Goal: Task Accomplishment & Management: Manage account settings

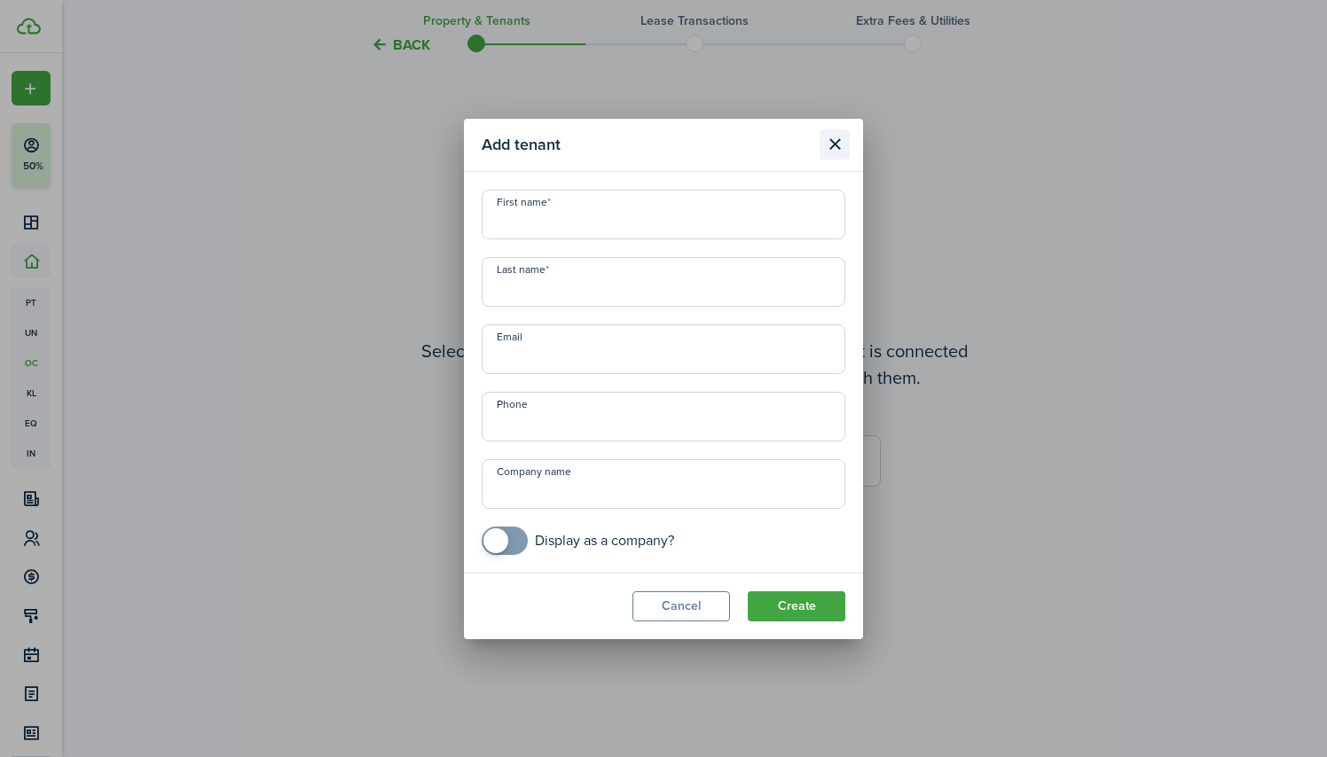
click at [837, 141] on button "Close modal" at bounding box center [834, 144] width 30 height 30
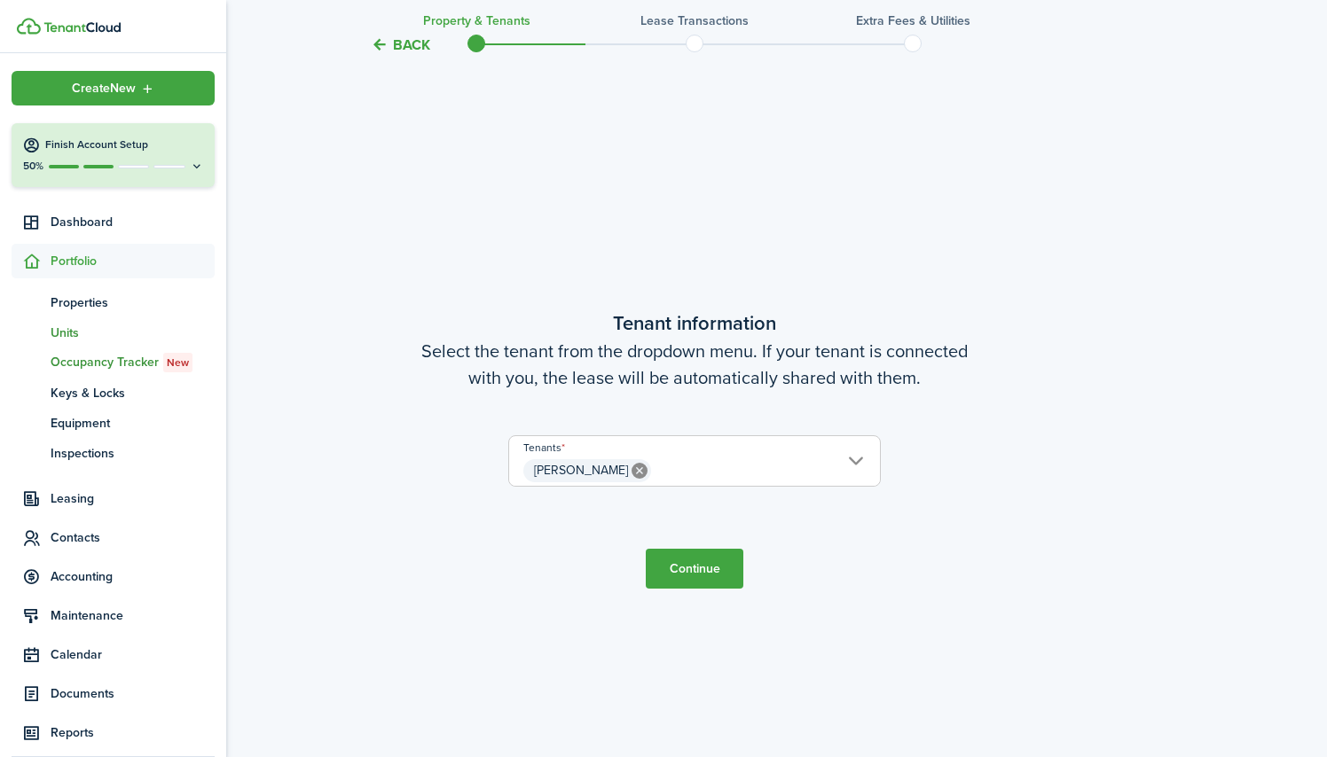
click at [72, 335] on span "Units" at bounding box center [133, 333] width 164 height 19
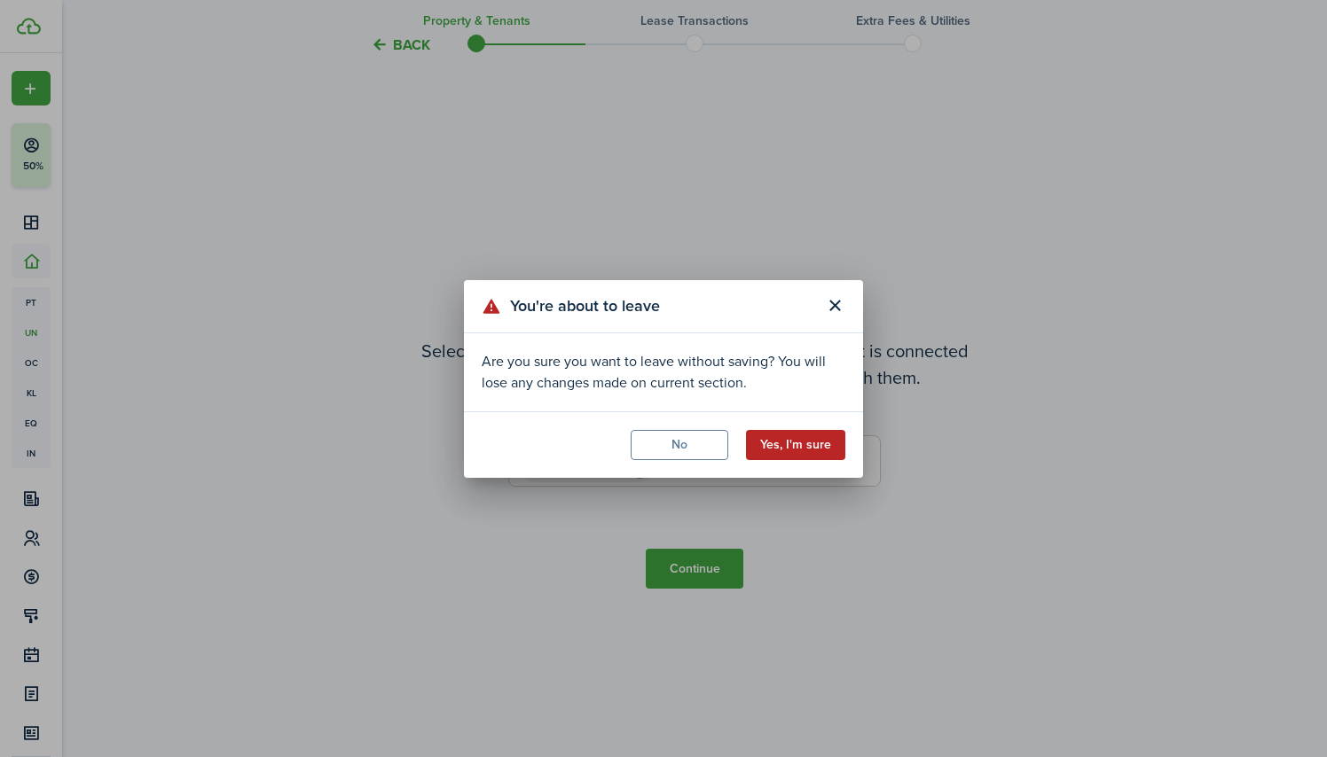
click at [795, 447] on button "Yes, I'm sure" at bounding box center [795, 445] width 99 height 30
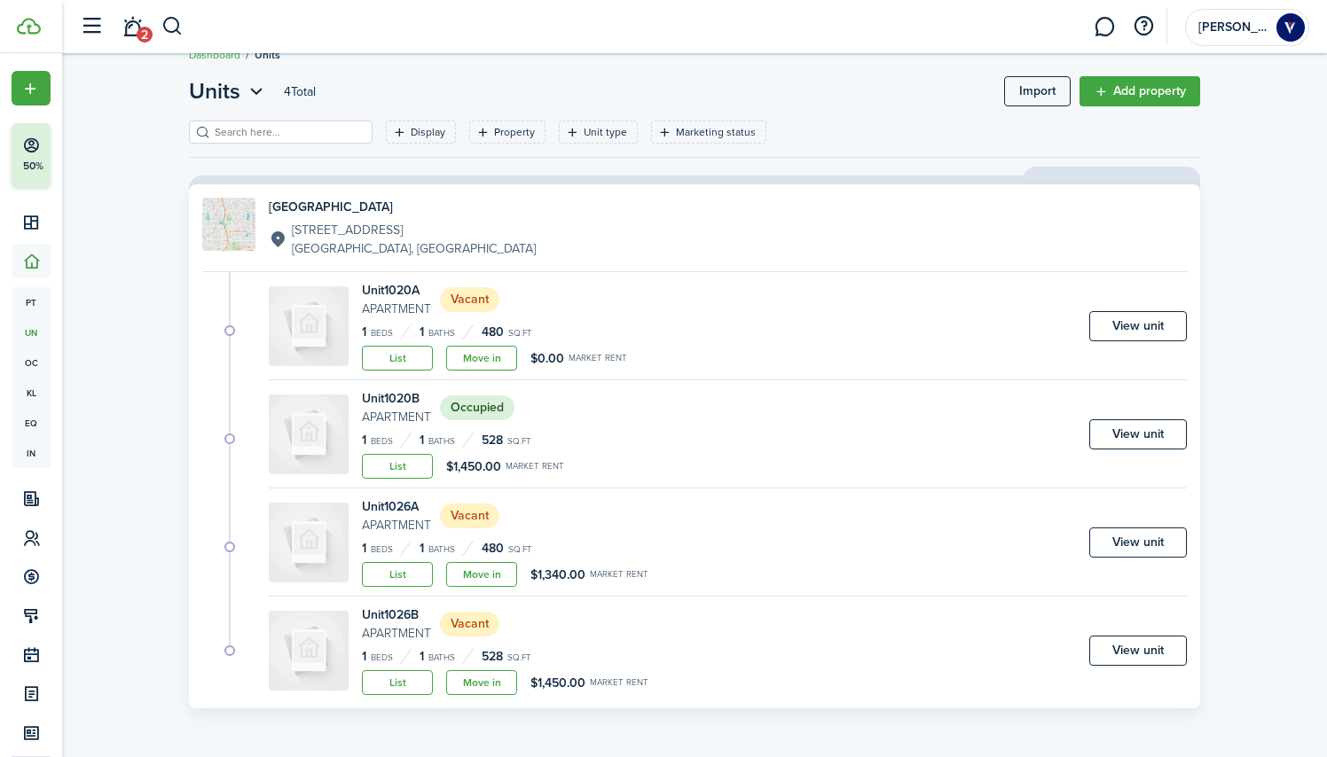
scroll to position [27, 0]
click at [1105, 432] on link "View unit" at bounding box center [1138, 434] width 98 height 30
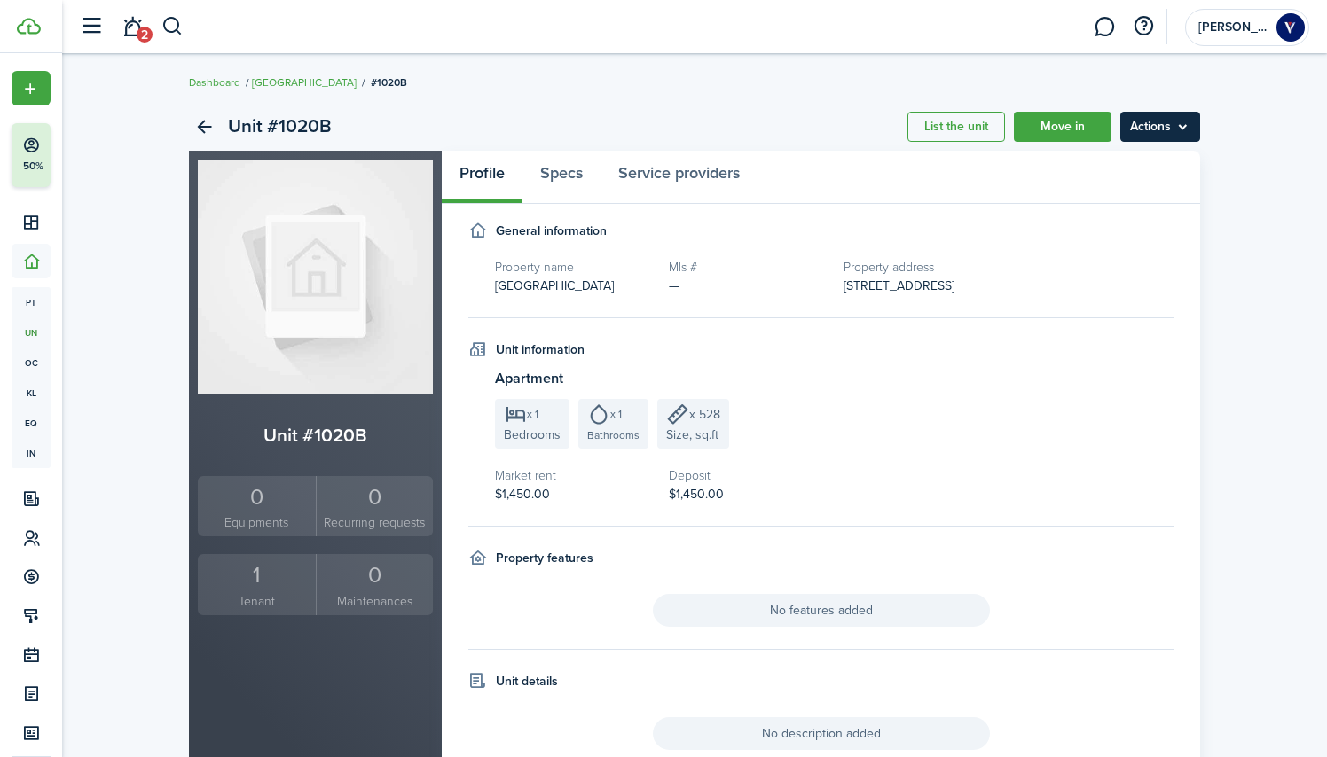
click at [1175, 133] on menu-btn "Actions" at bounding box center [1160, 127] width 80 height 30
click at [1069, 397] on unit-profile-info "Apartment x 1 Bedrooms x 1 Bathrooms x 528 Size, sq.ft Market rent $1,450.00 De…" at bounding box center [834, 436] width 678 height 136
click at [308, 302] on img at bounding box center [315, 277] width 235 height 235
click at [200, 131] on link "Back" at bounding box center [204, 127] width 30 height 30
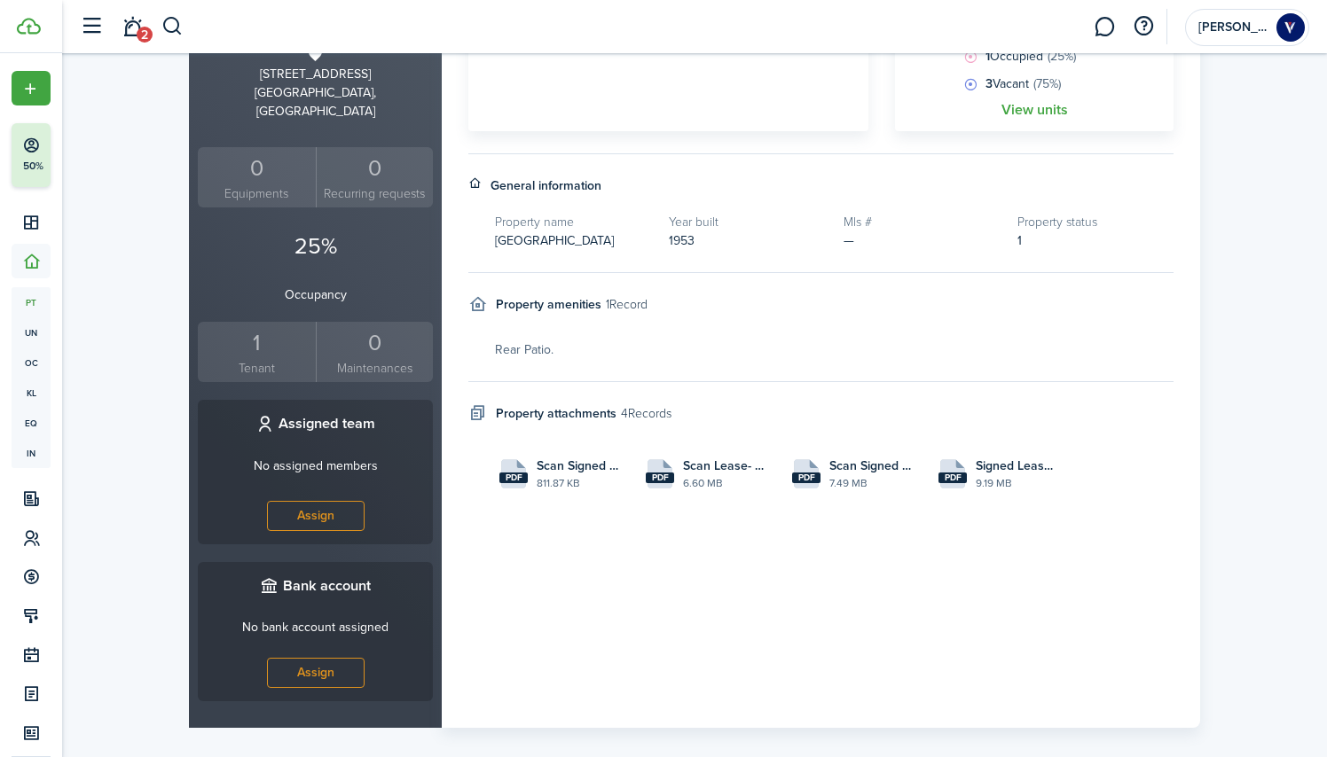
scroll to position [397, 0]
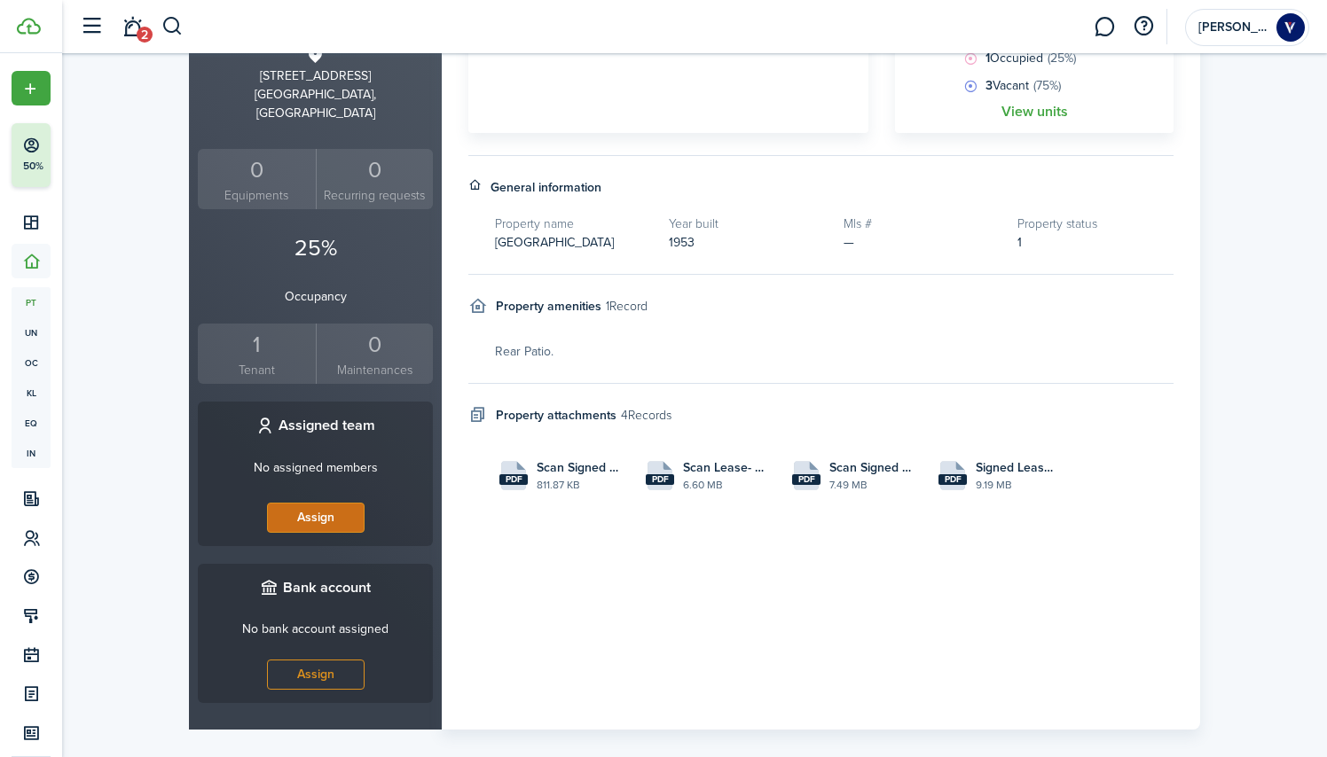
click at [338, 503] on button "Assign" at bounding box center [316, 518] width 98 height 30
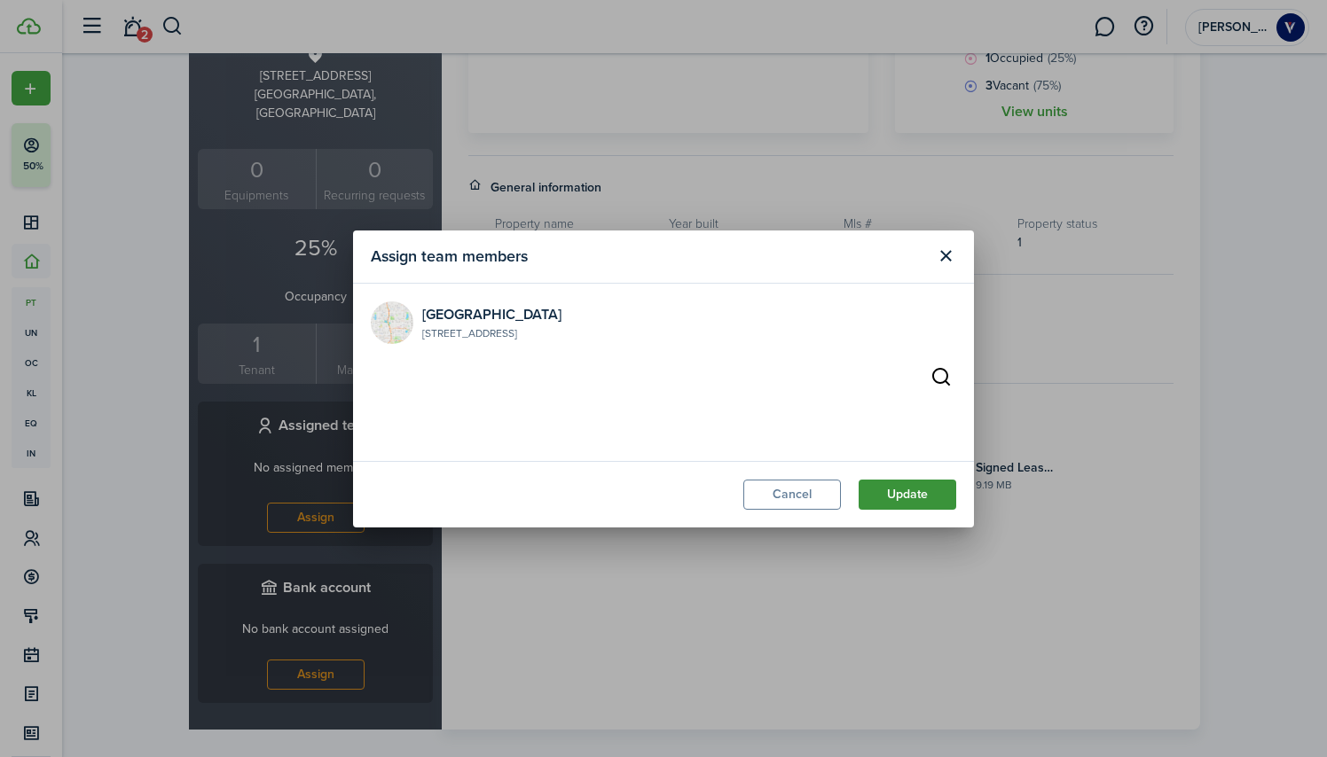
click at [931, 503] on button "Update" at bounding box center [907, 495] width 98 height 30
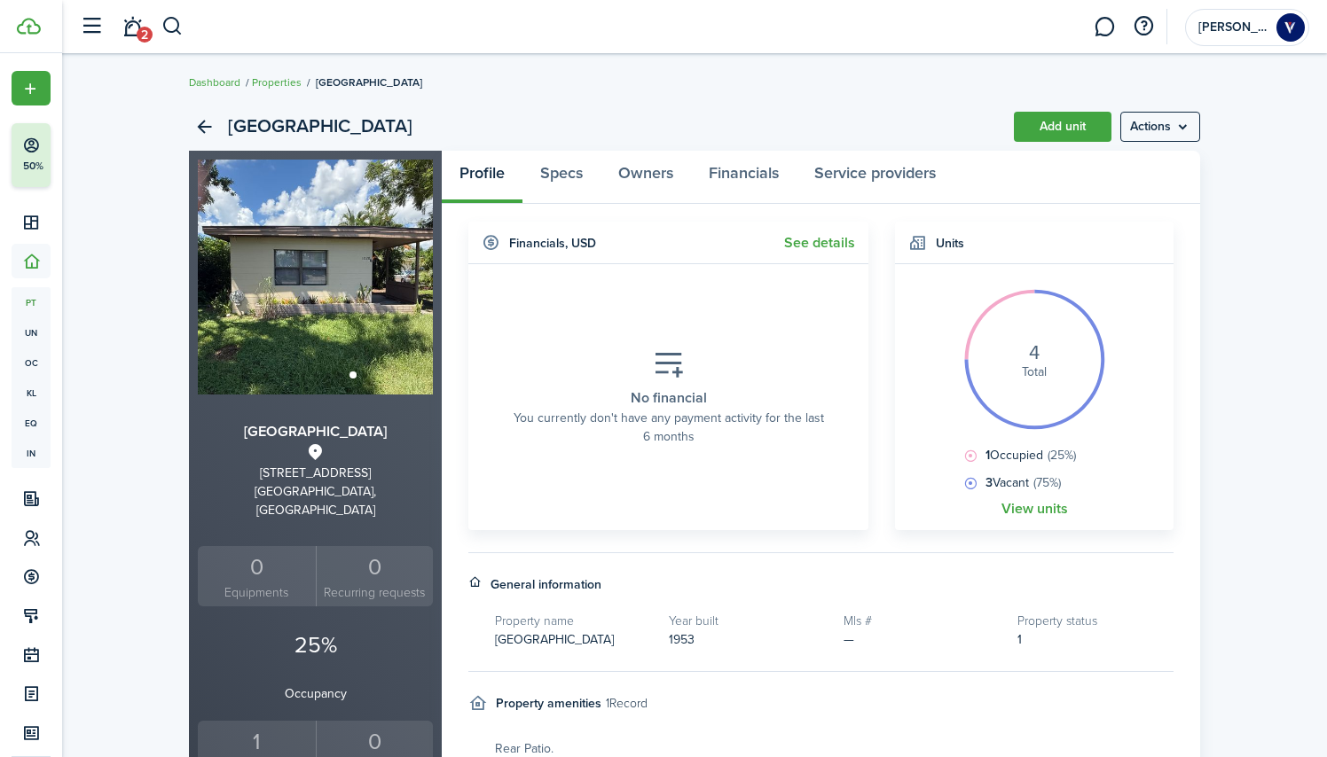
scroll to position [0, 0]
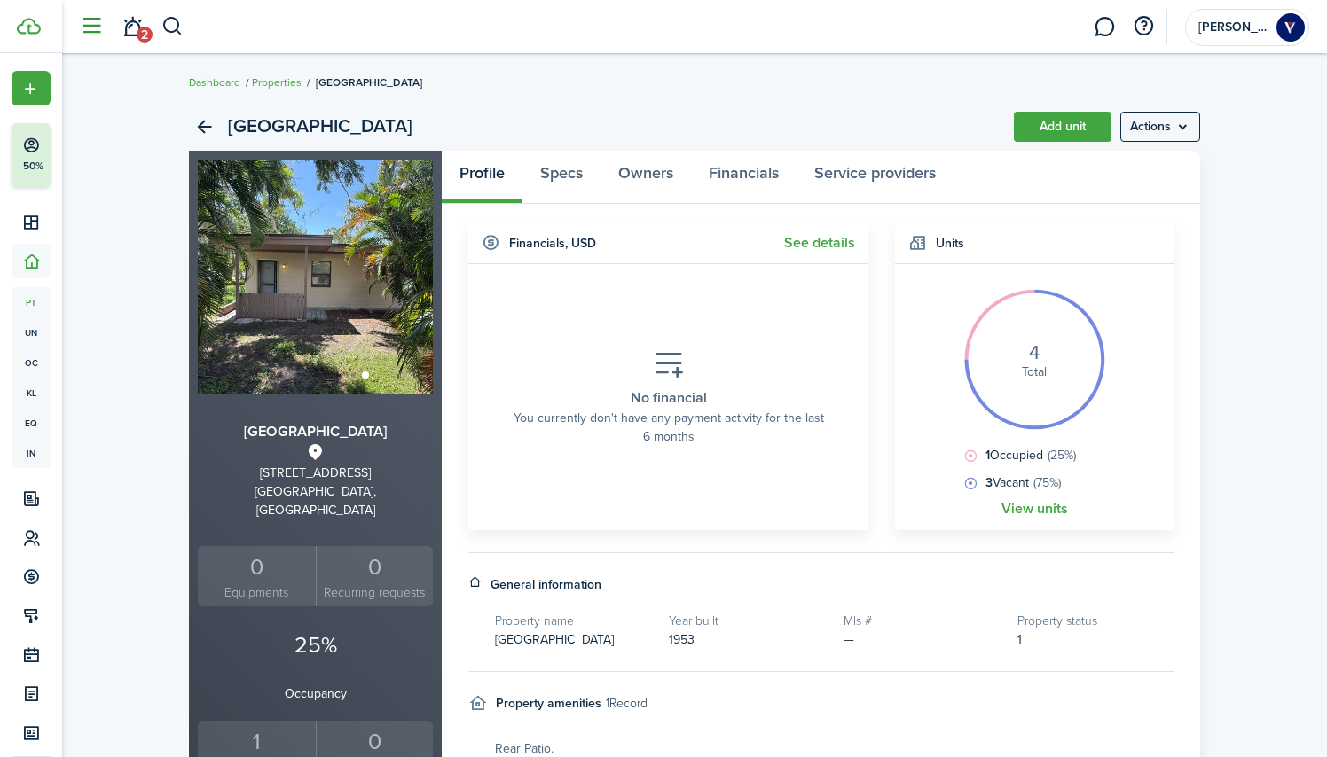
click at [90, 33] on button "button" at bounding box center [91, 27] width 34 height 34
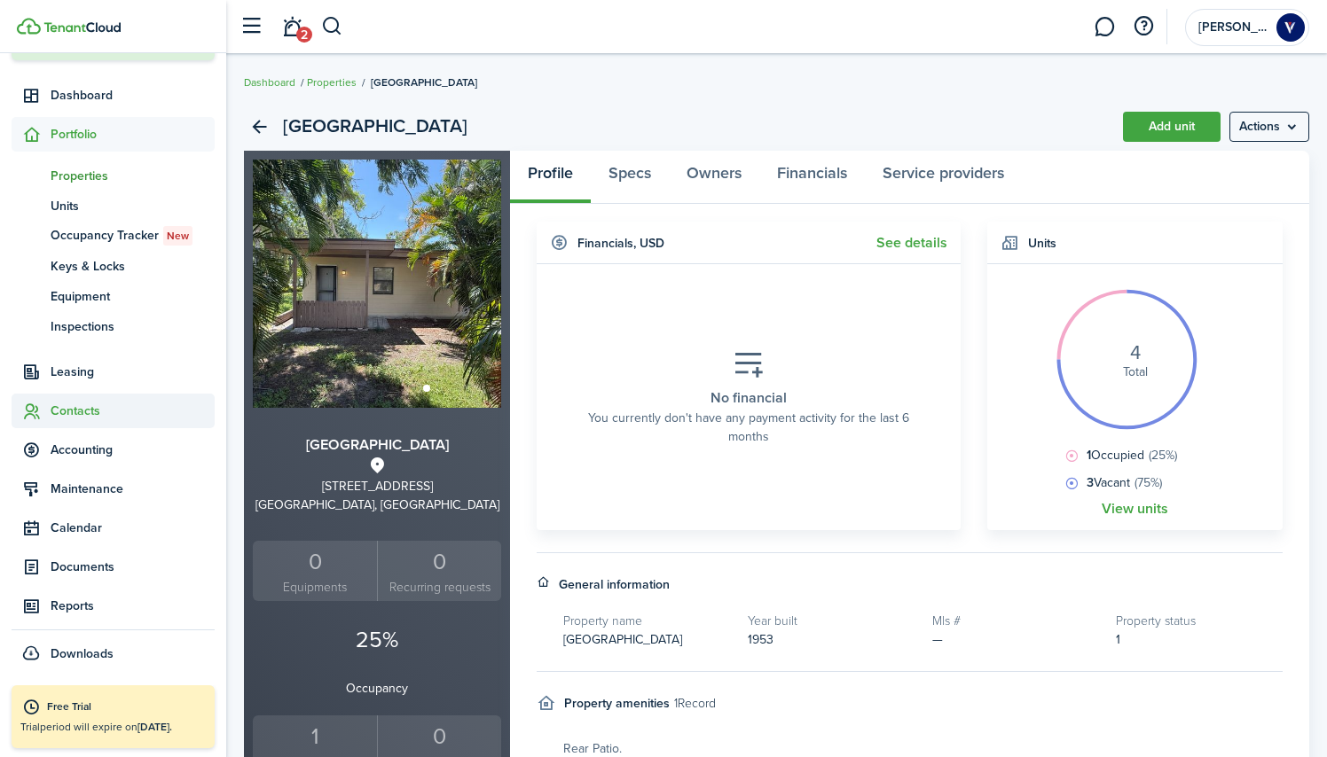
scroll to position [127, 0]
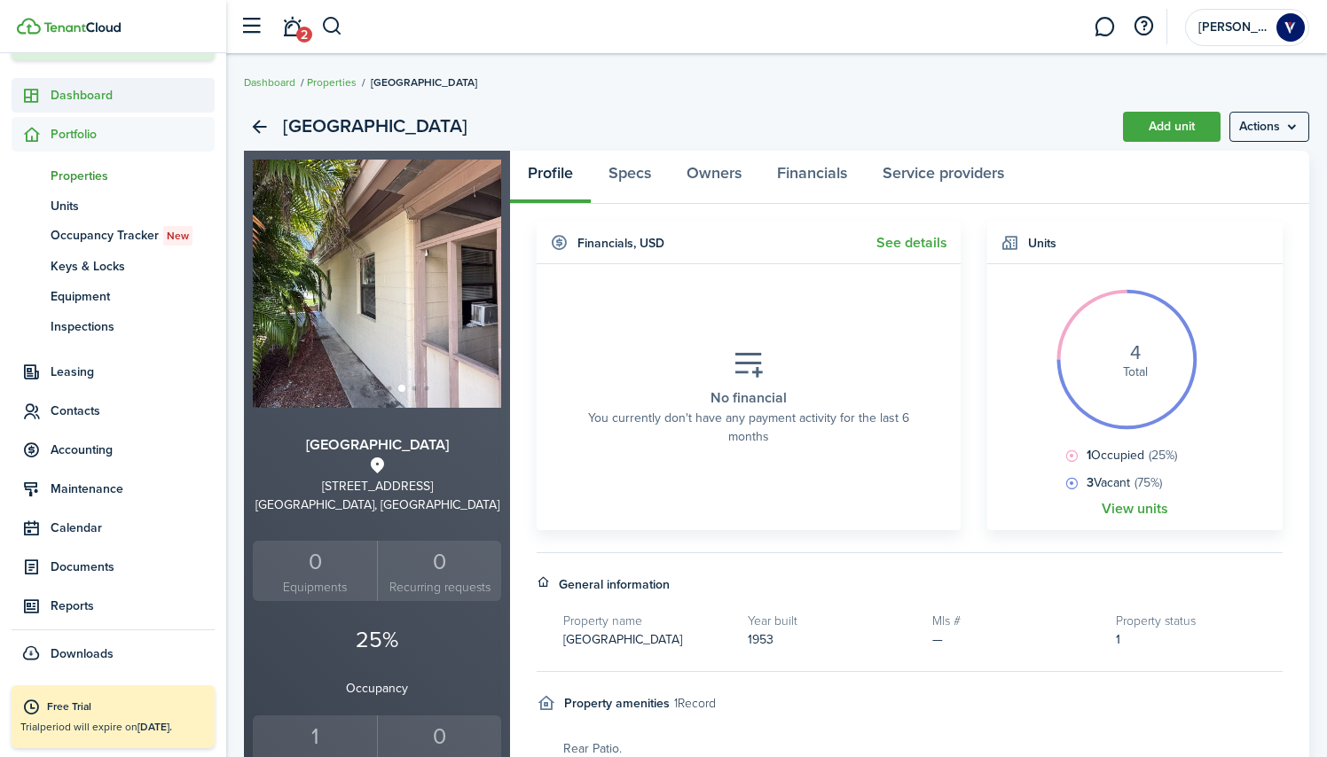
click at [87, 90] on span "Dashboard" at bounding box center [133, 95] width 164 height 19
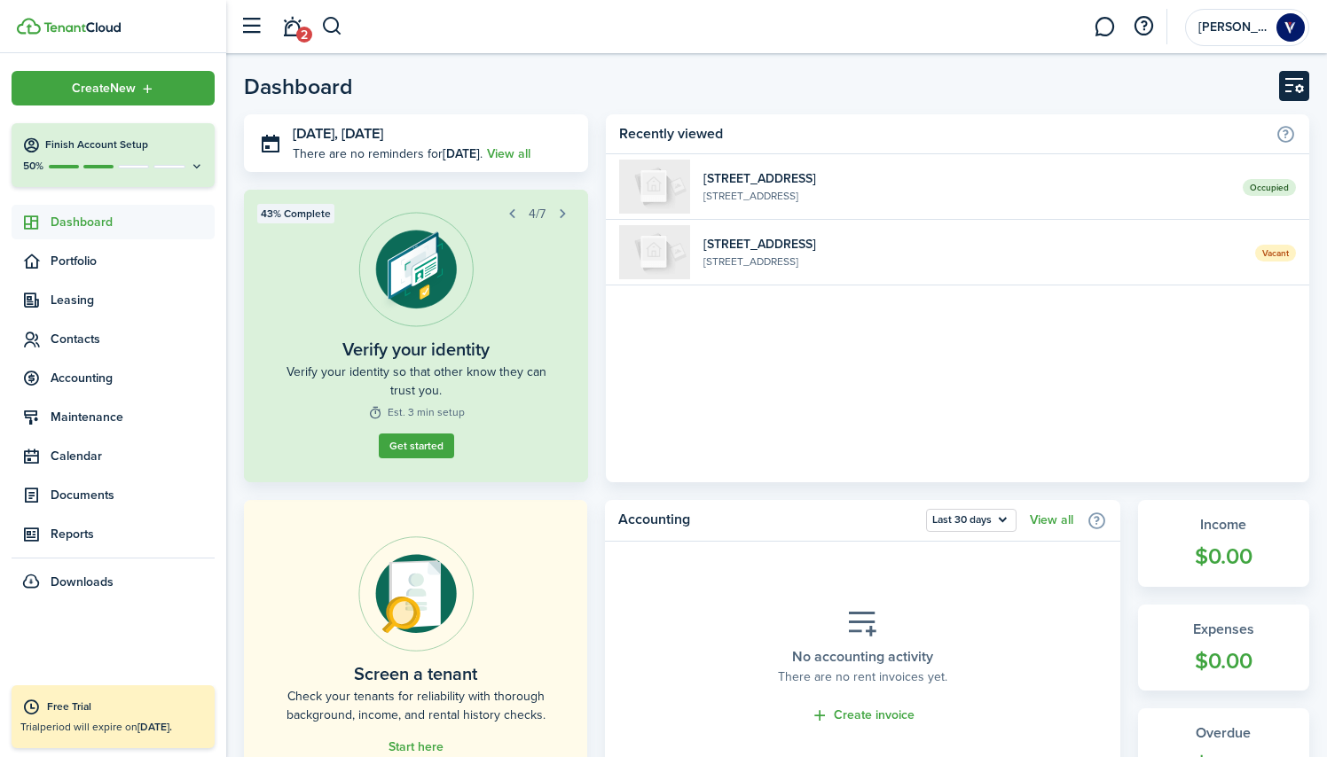
click at [1291, 94] on button "Customise" at bounding box center [1294, 86] width 30 height 30
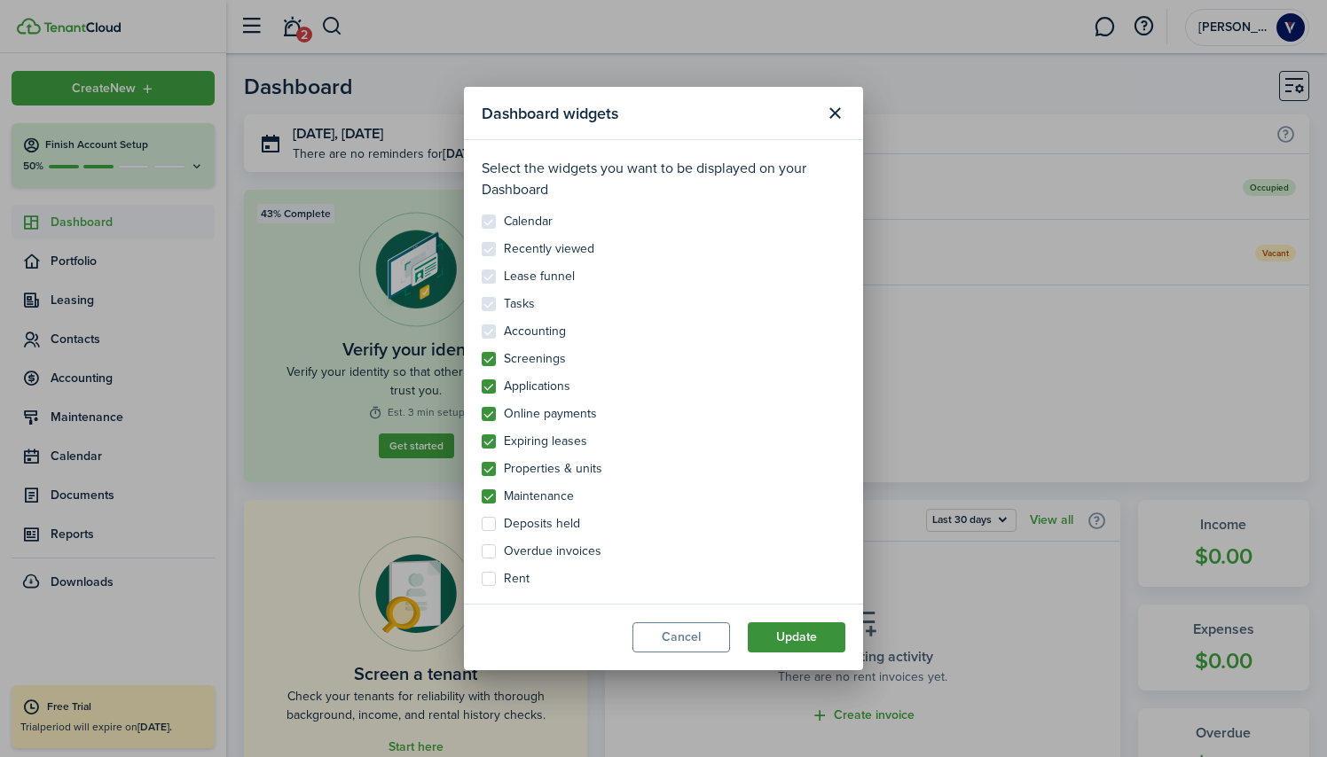
click at [783, 643] on button "Update" at bounding box center [797, 638] width 98 height 30
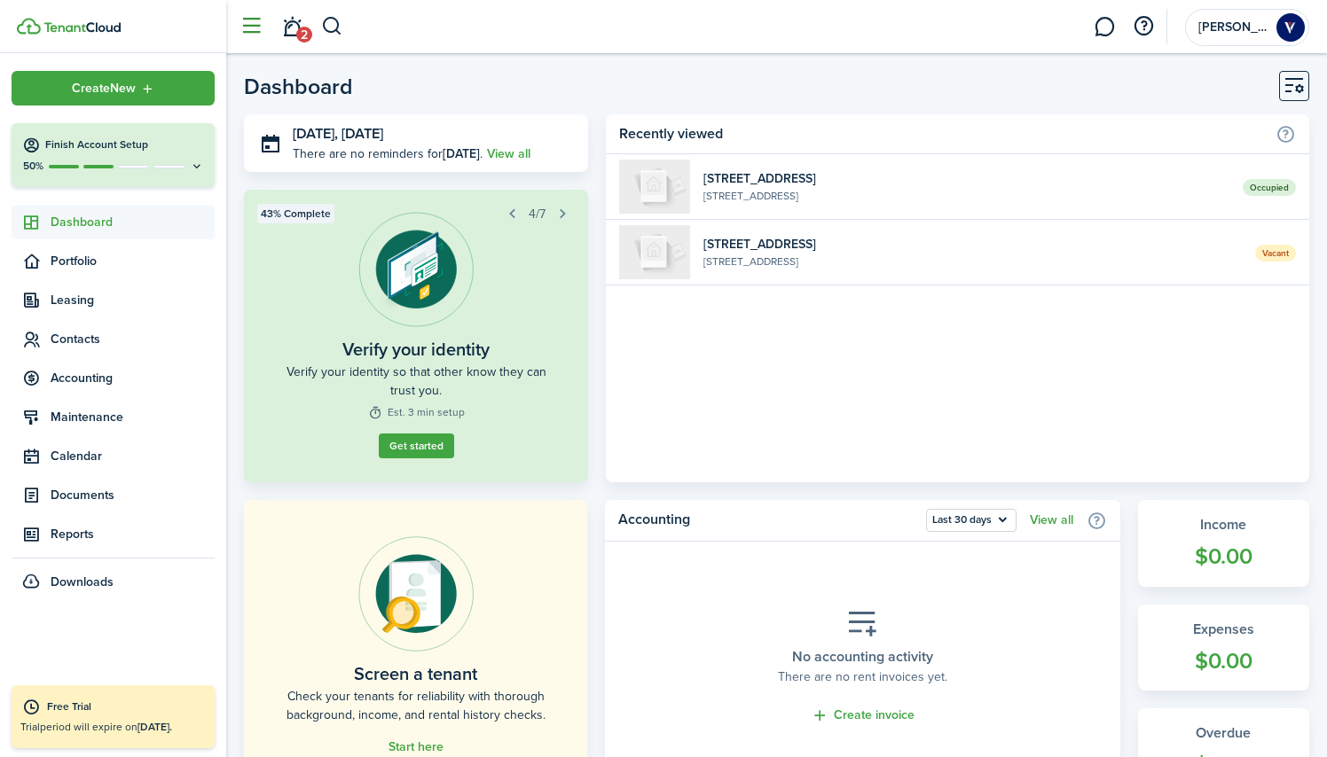
click at [253, 25] on button "button" at bounding box center [251, 27] width 34 height 34
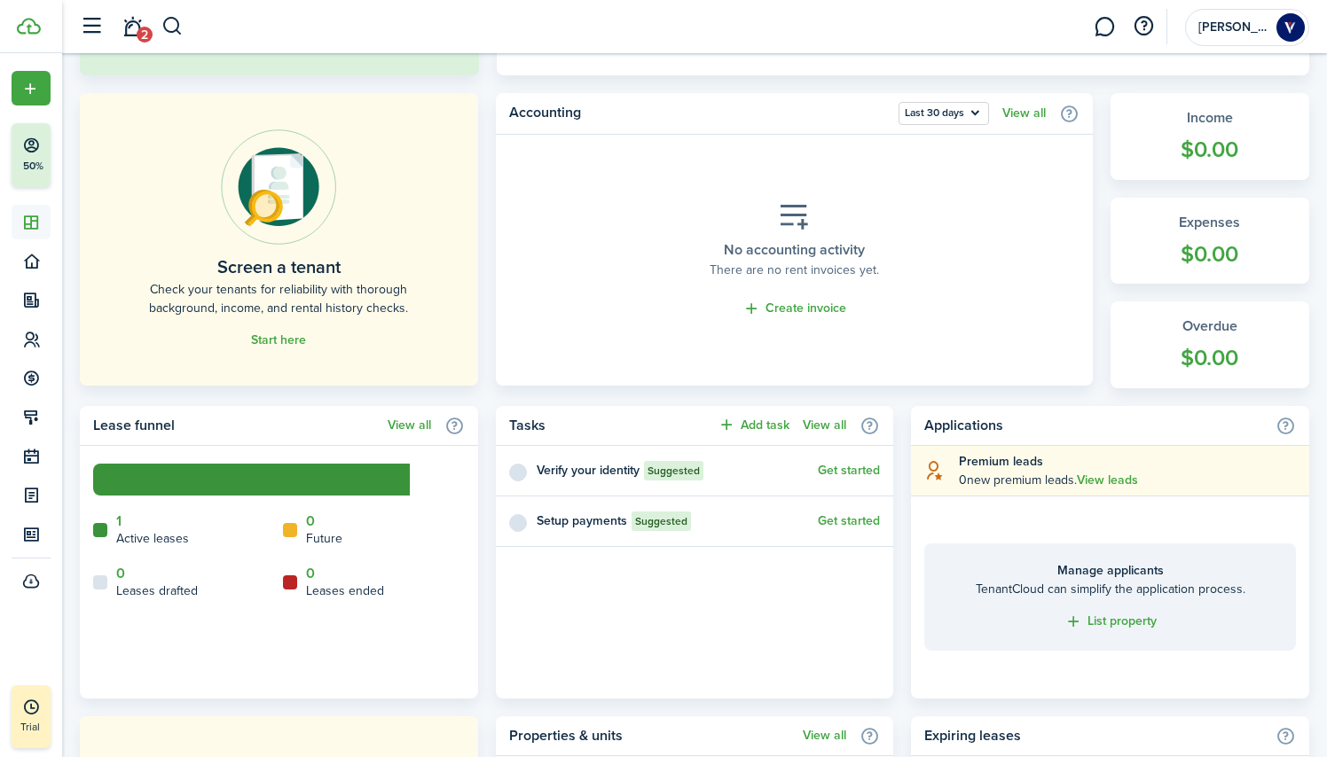
scroll to position [398, 0]
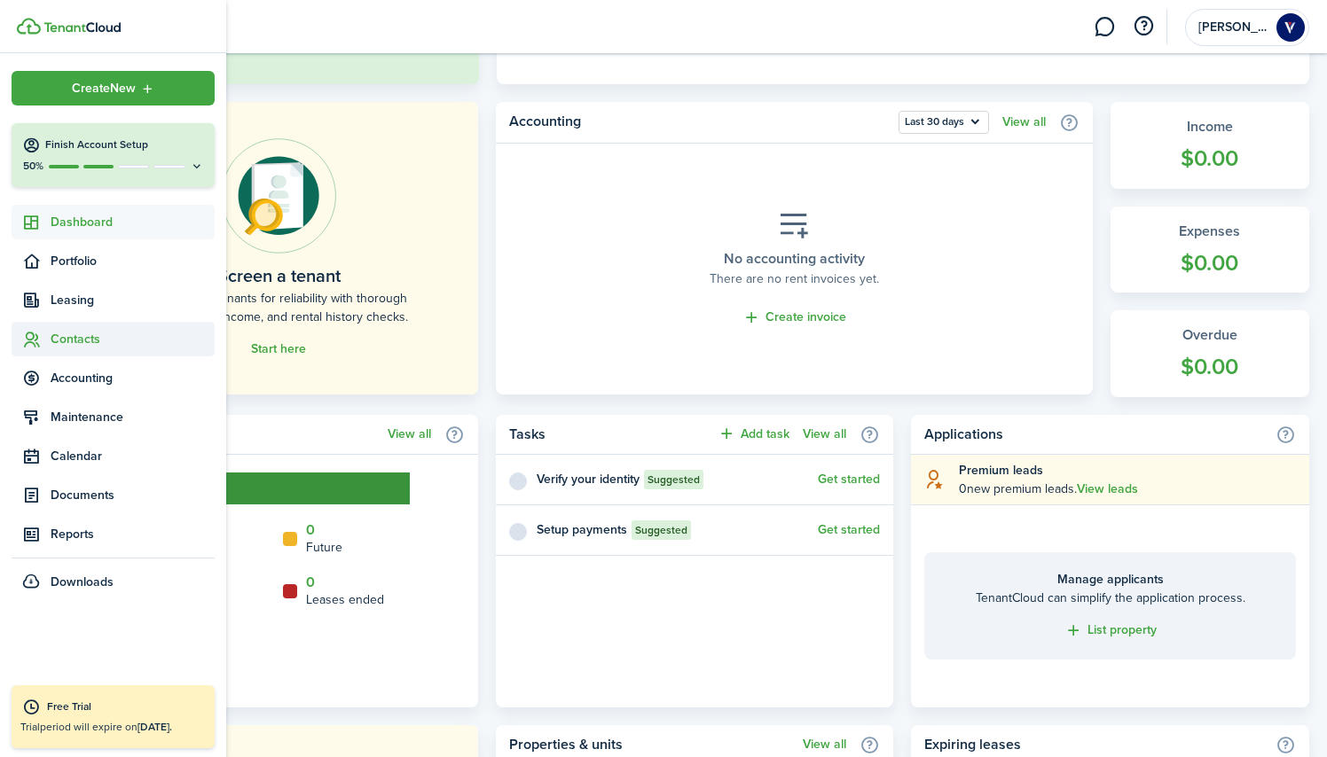
click at [72, 333] on span "Contacts" at bounding box center [133, 339] width 164 height 19
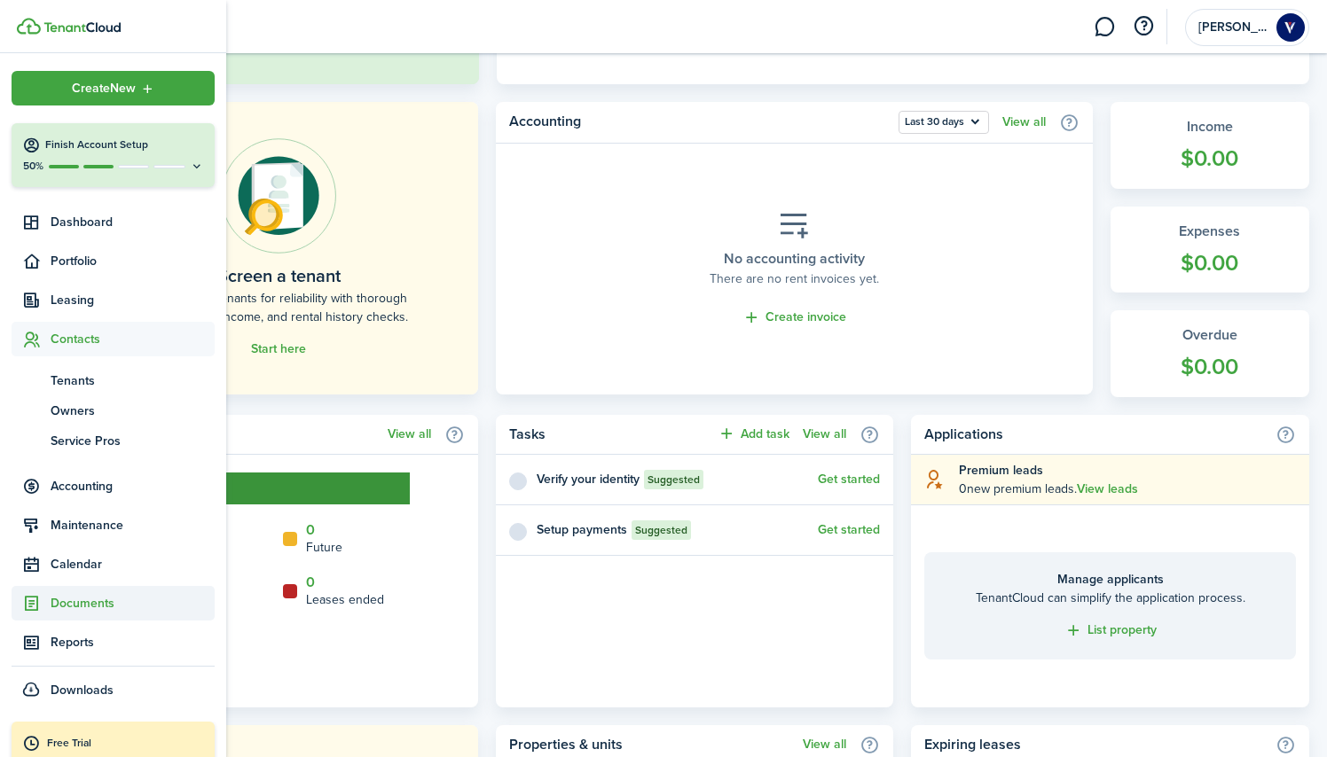
scroll to position [0, 0]
click at [82, 417] on span "Owners" at bounding box center [133, 411] width 164 height 19
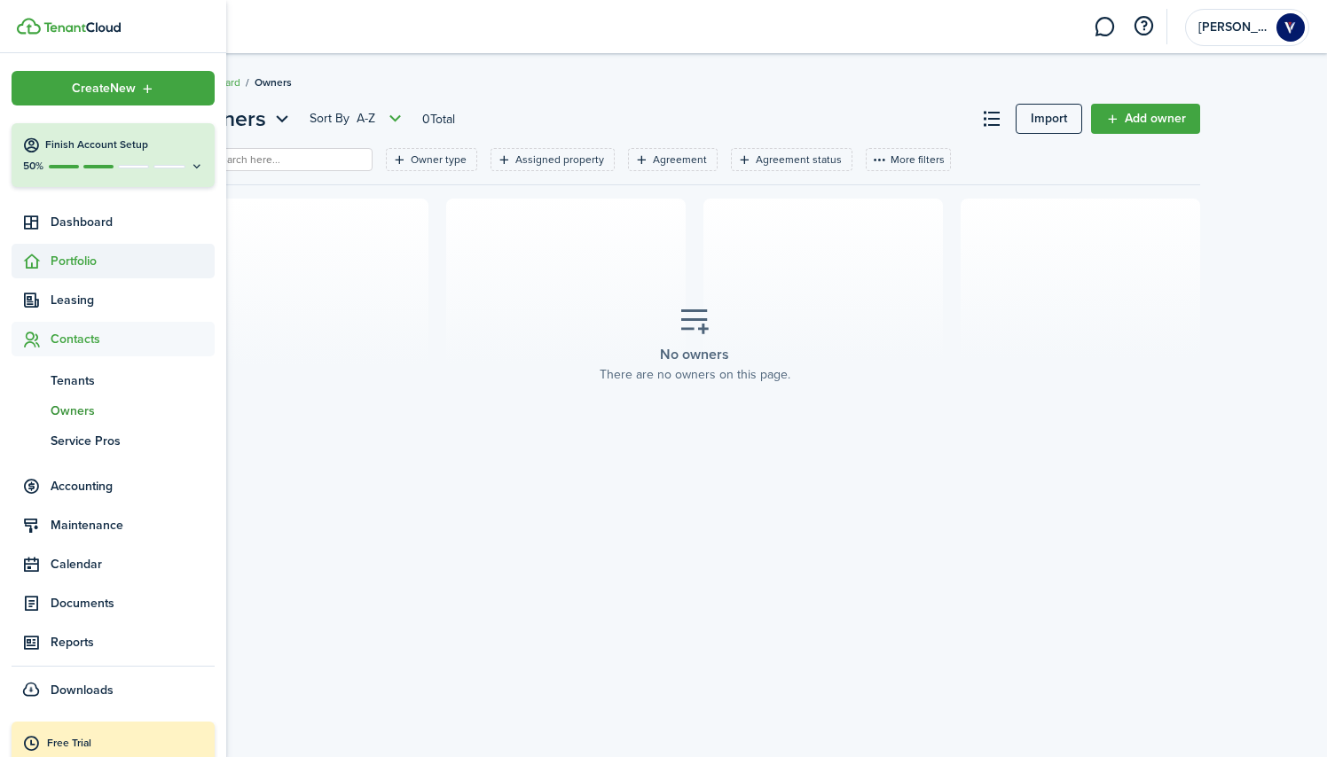
click at [78, 251] on span "Portfolio" at bounding box center [113, 261] width 203 height 35
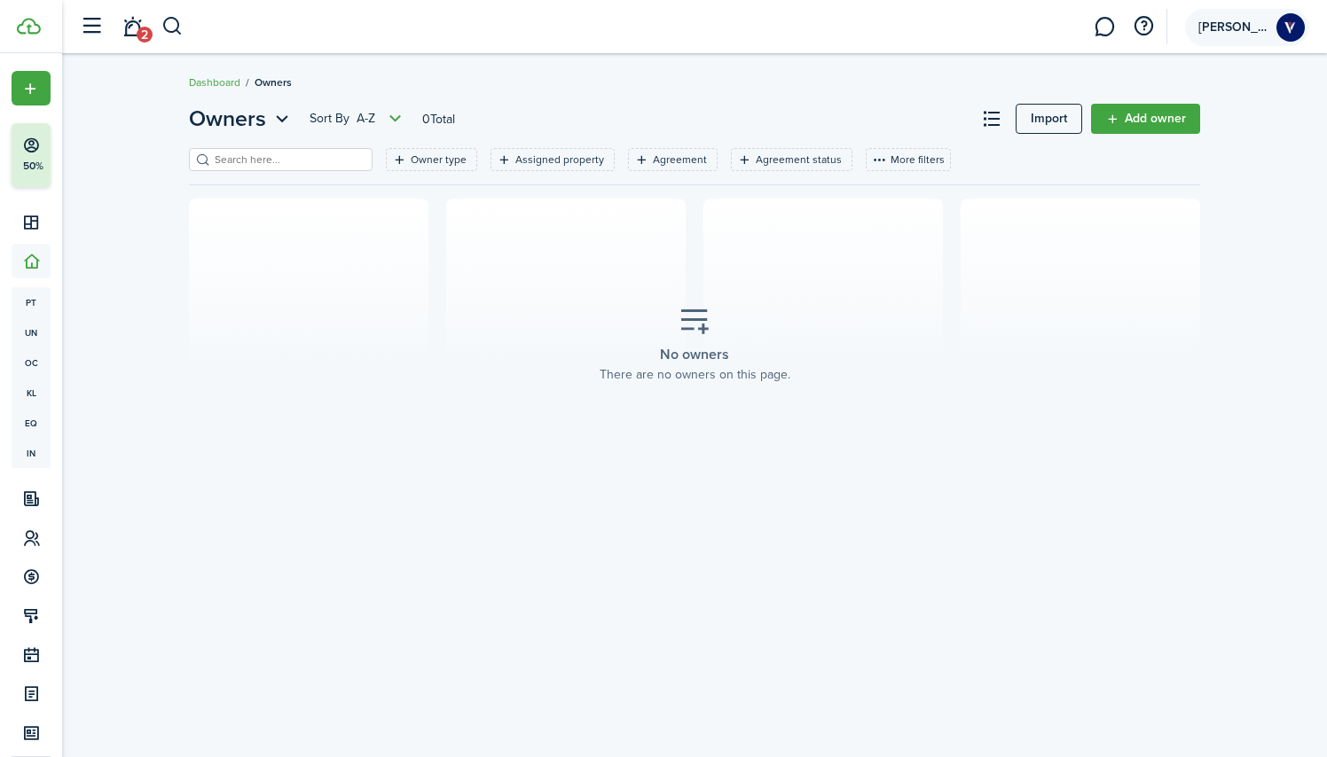
click at [1272, 35] on account-user-avatar "[PERSON_NAME]" at bounding box center [1247, 27] width 124 height 37
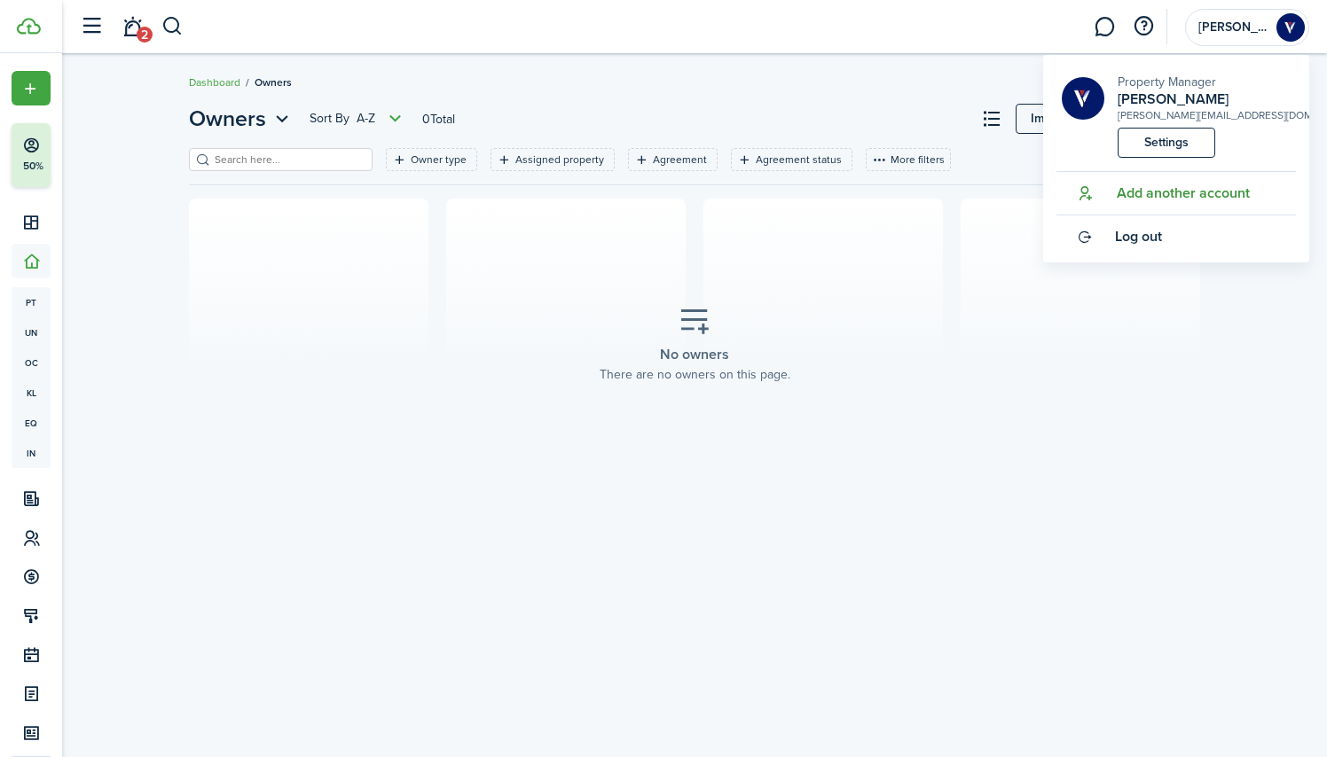
click at [1144, 193] on span "Add another account" at bounding box center [1183, 193] width 133 height 16
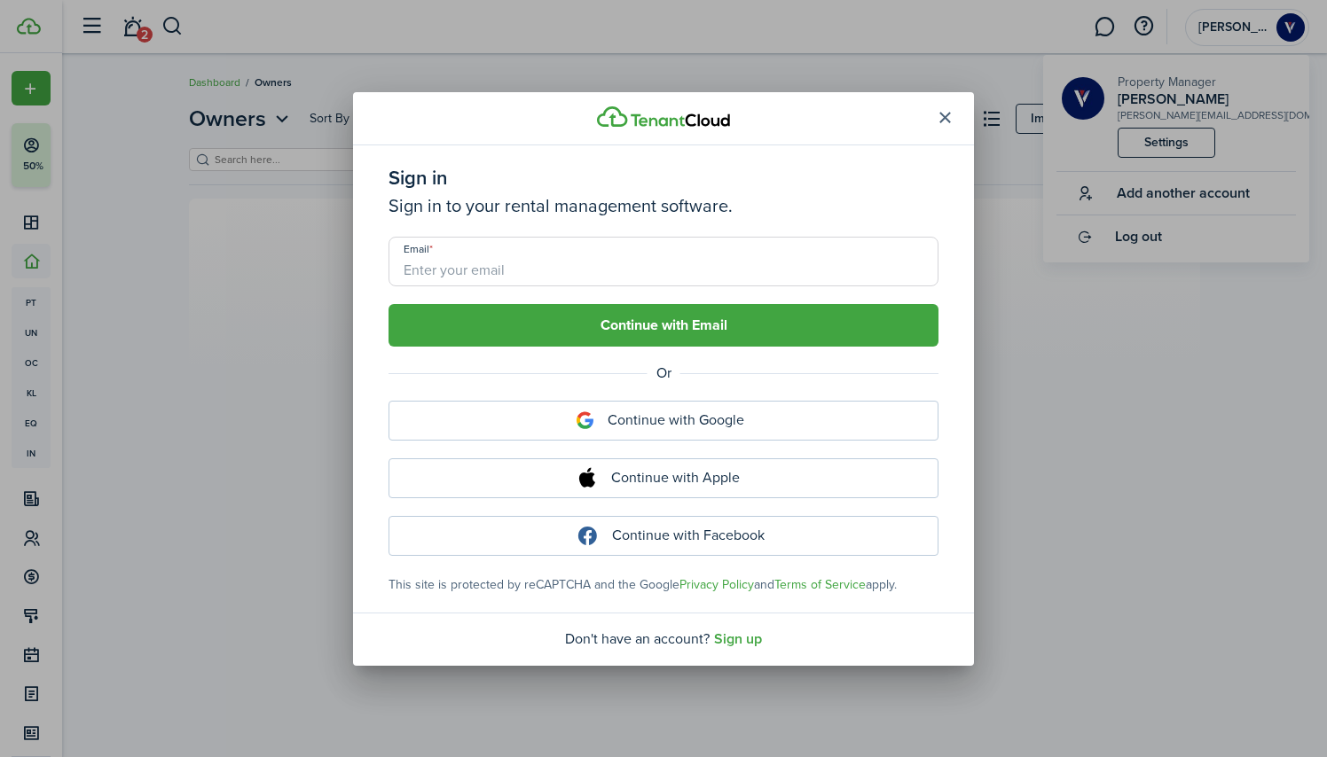
click at [933, 114] on button "button" at bounding box center [944, 118] width 30 height 30
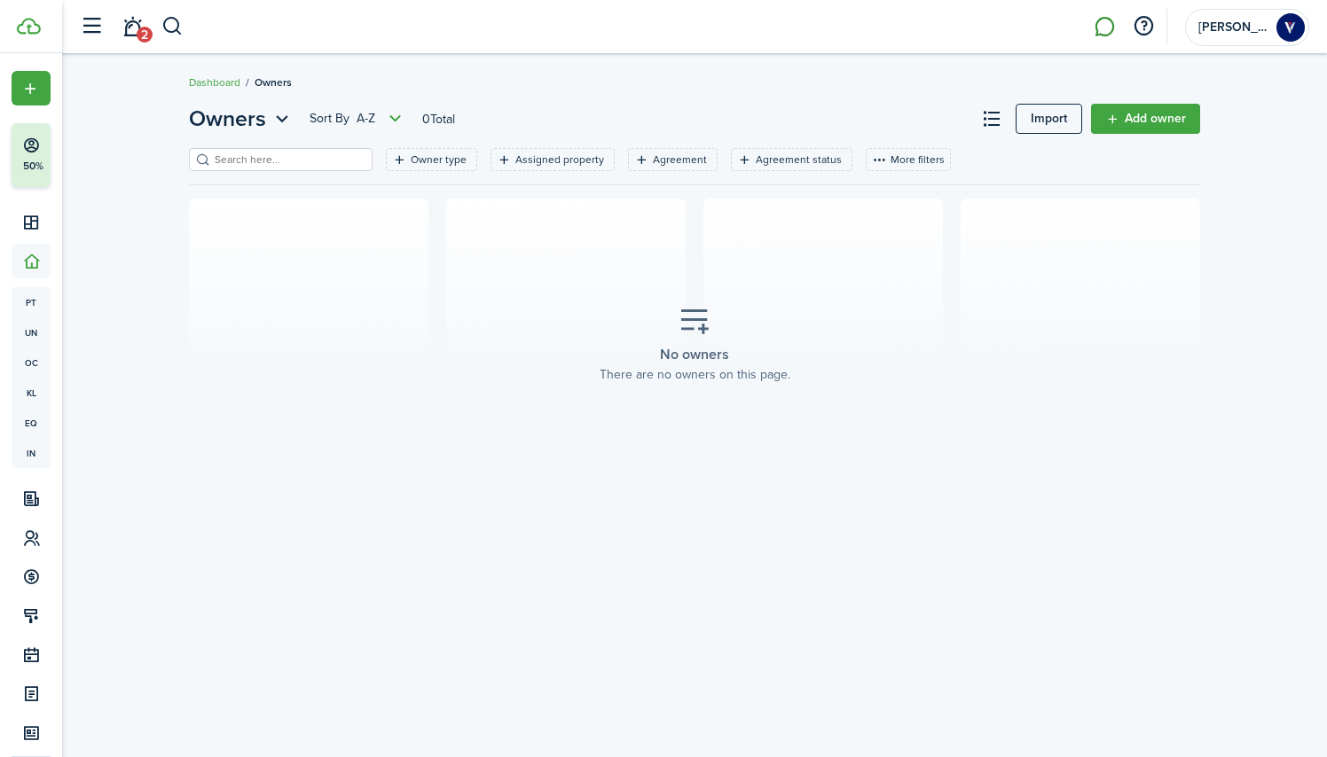
click at [1101, 29] on link at bounding box center [1104, 26] width 34 height 45
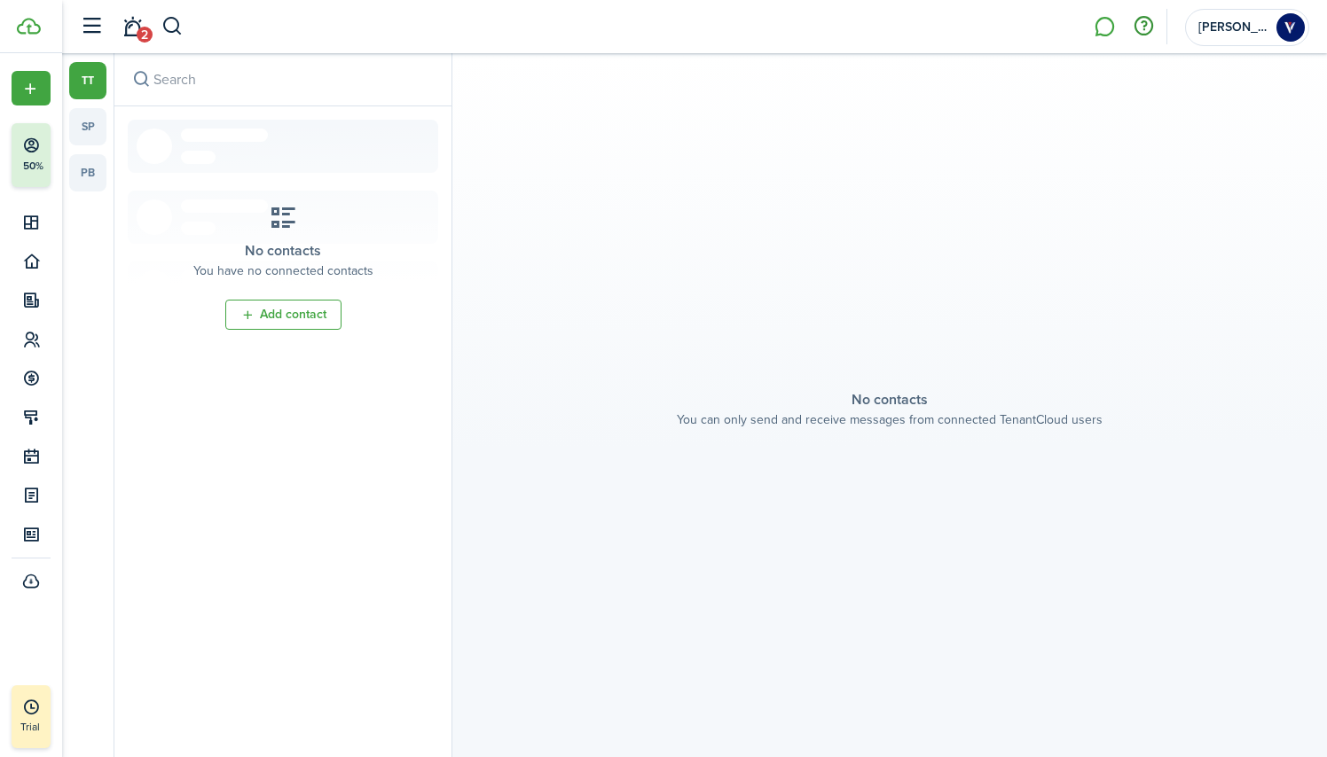
click at [1147, 22] on button "button" at bounding box center [1143, 27] width 30 height 30
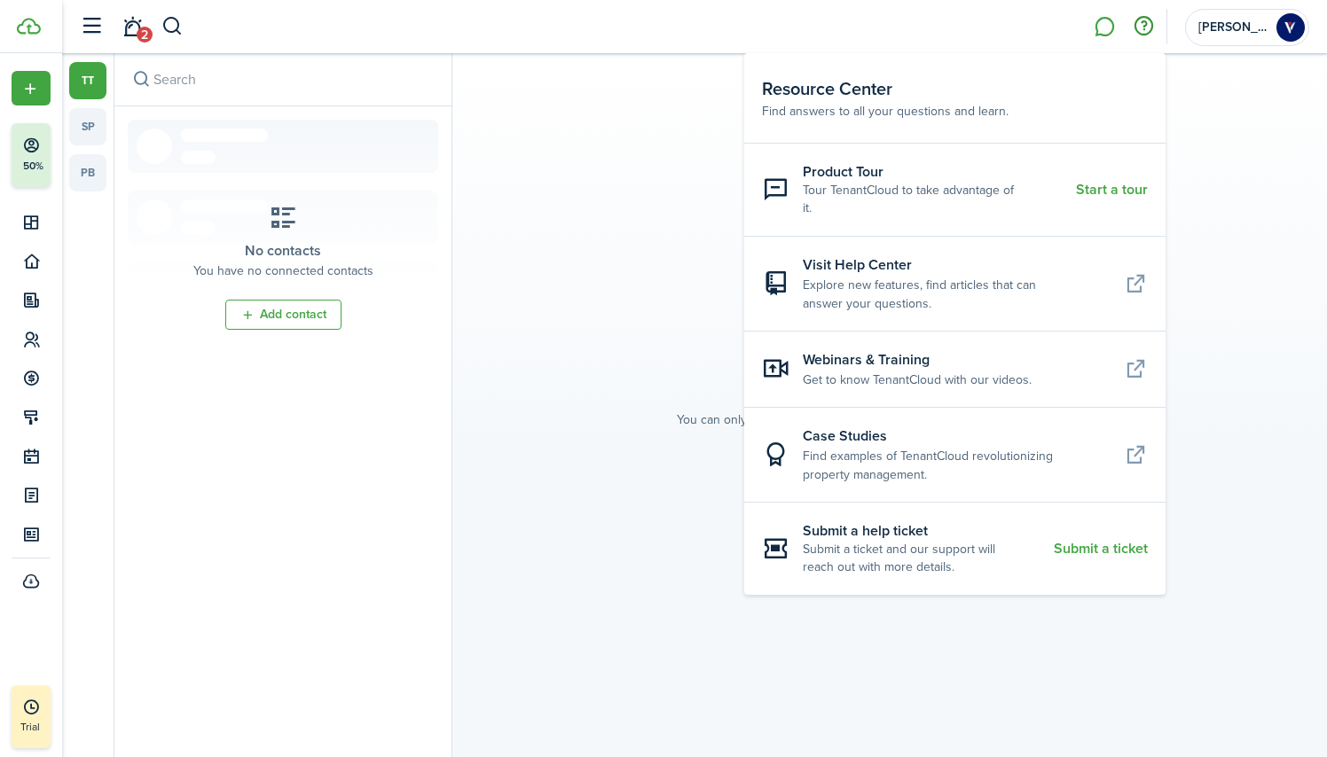
click at [604, 41] on header-wrapper "2 [PERSON_NAME]" at bounding box center [690, 26] width 1238 height 53
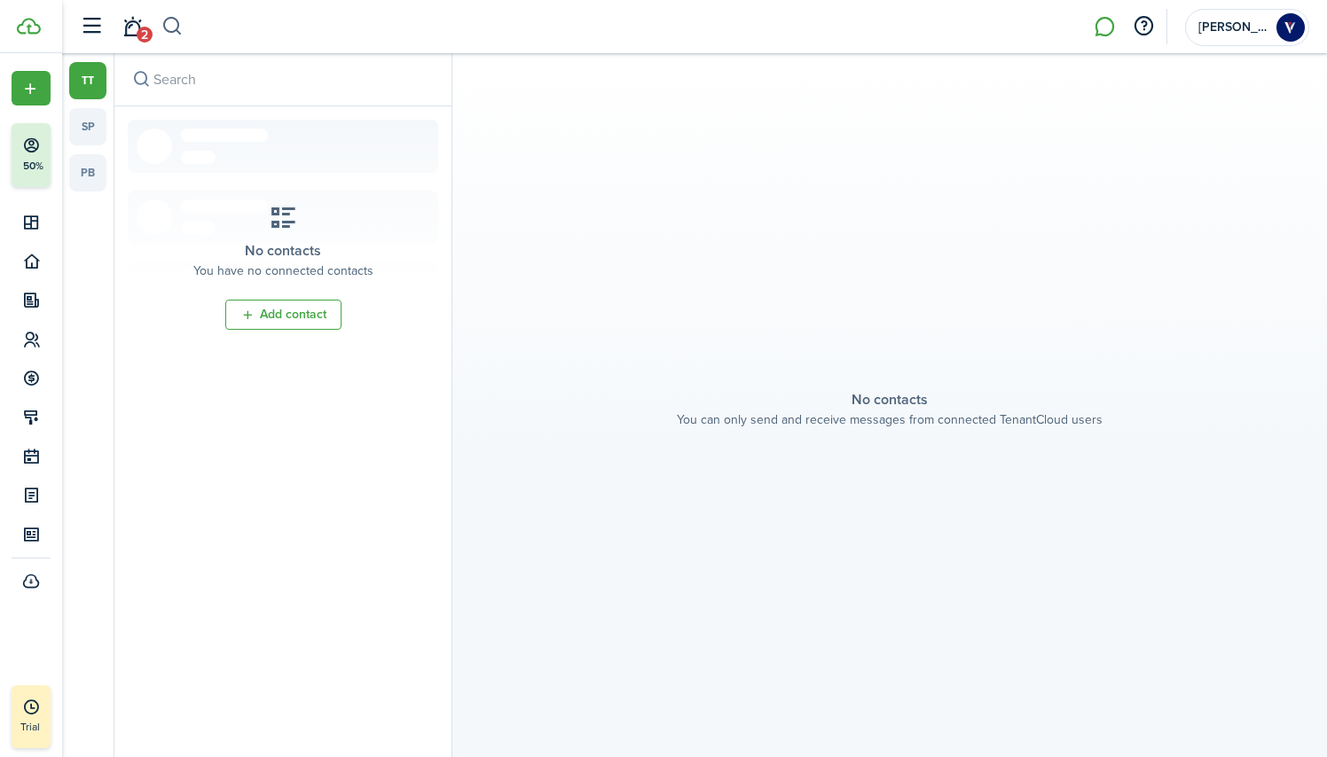
click at [174, 20] on button "button" at bounding box center [172, 27] width 22 height 30
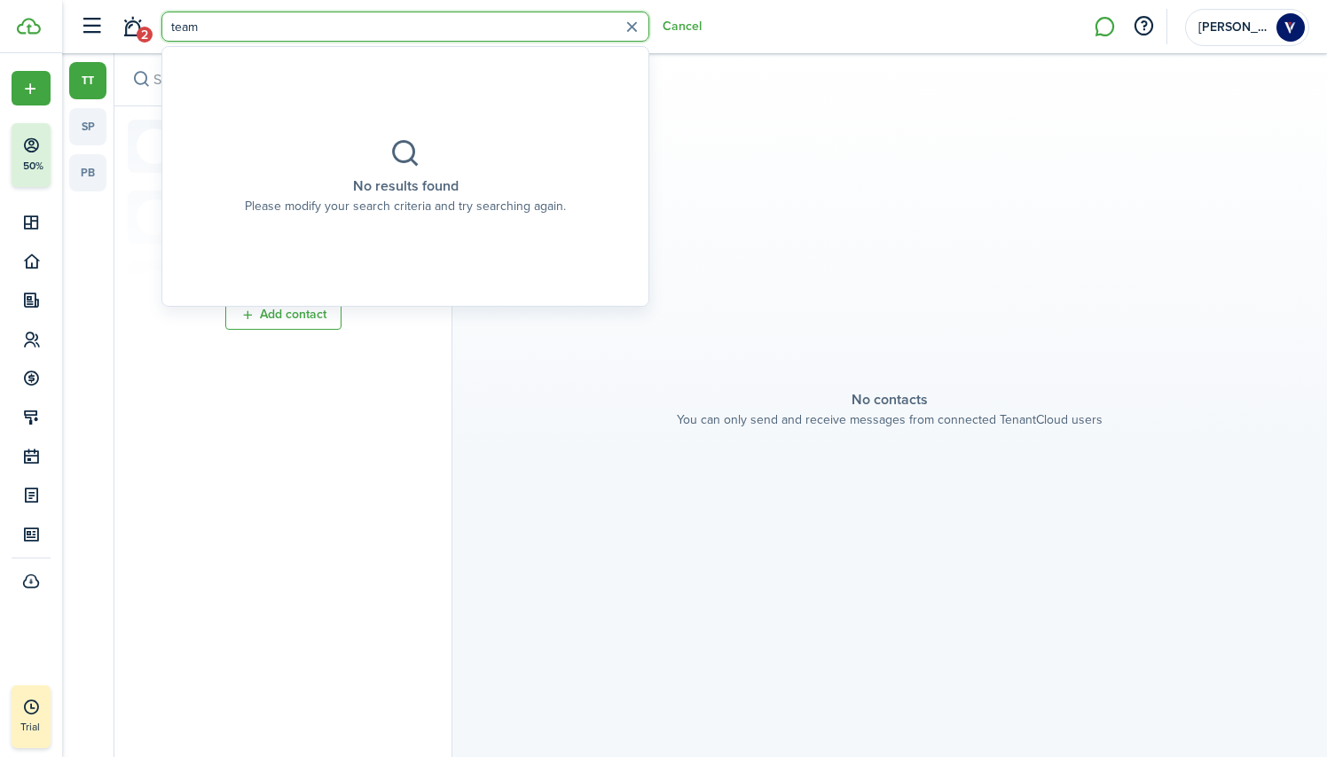
type input "team"
click at [1287, 30] on img at bounding box center [1290, 27] width 28 height 28
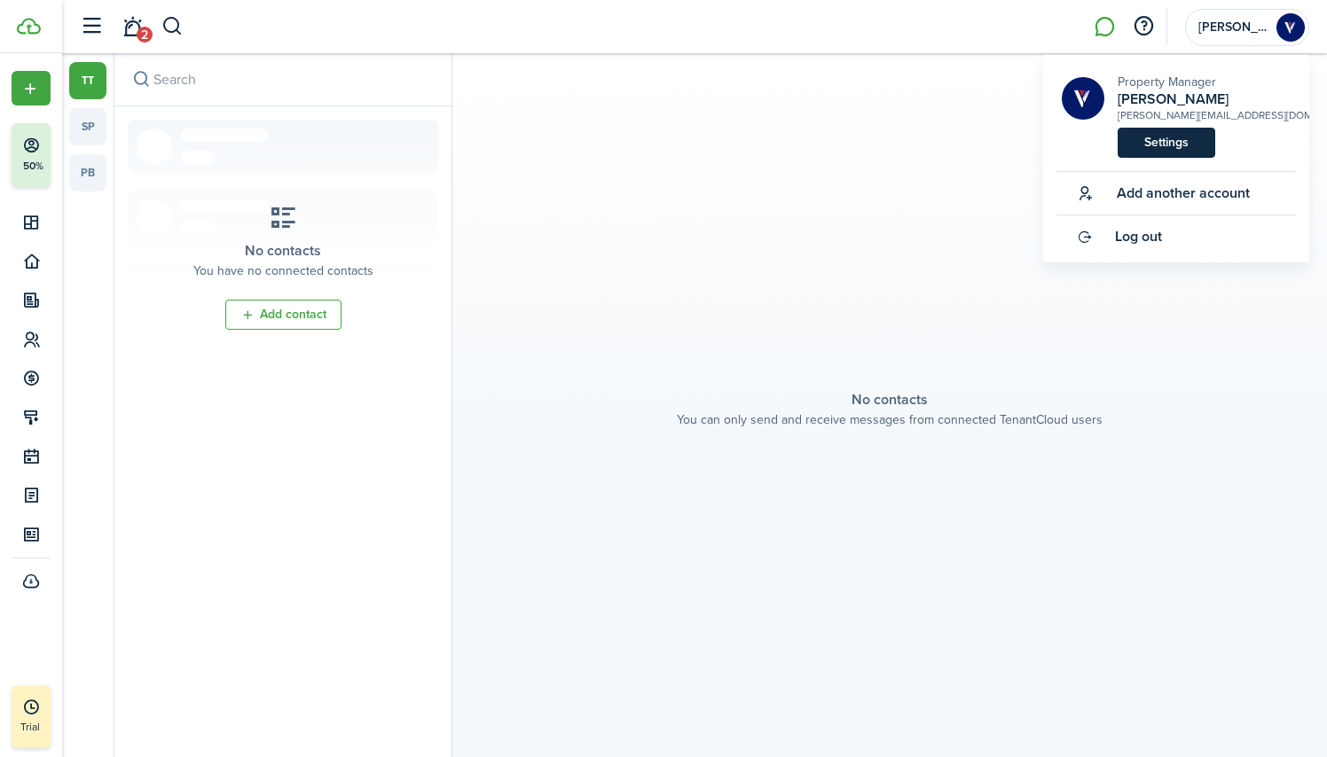
click at [1194, 134] on link "Settings" at bounding box center [1166, 143] width 98 height 30
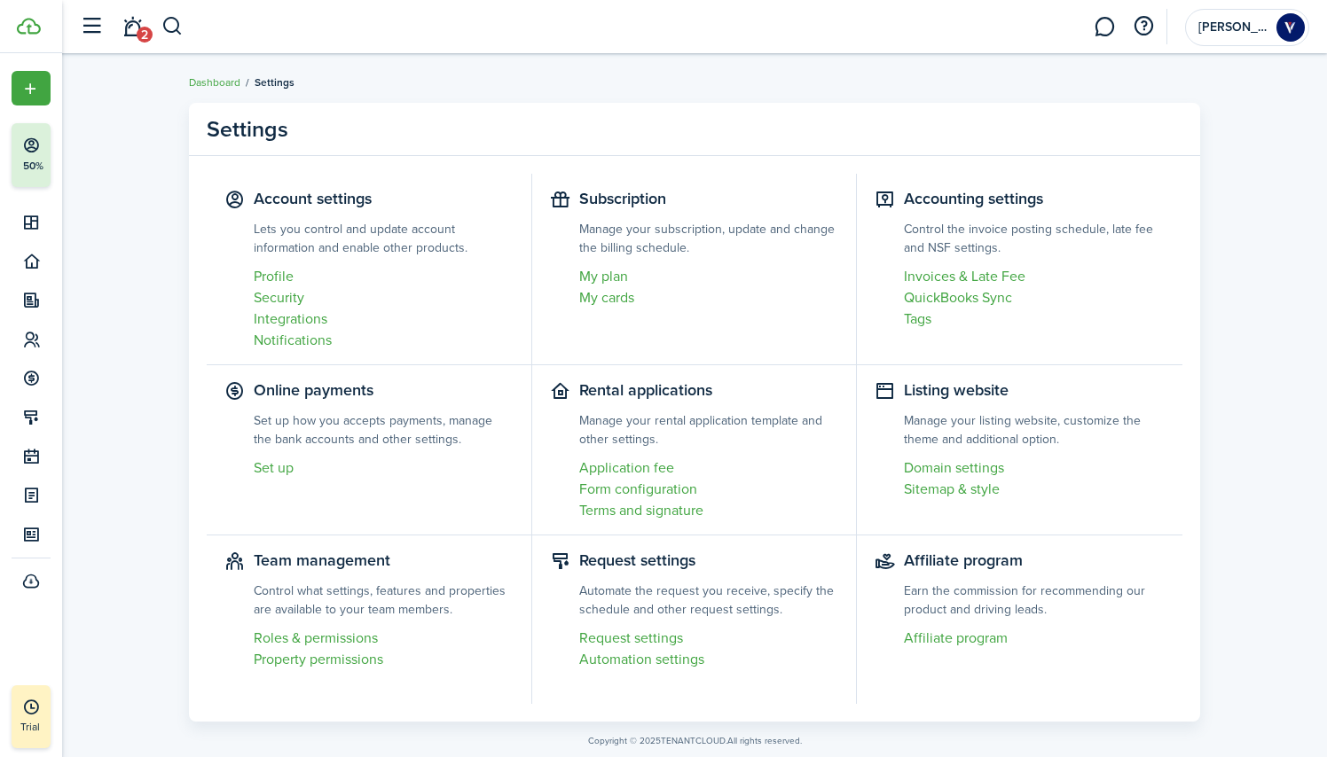
click at [332, 564] on settings-item "Team management Control what settings, features and properties are available to…" at bounding box center [369, 620] width 325 height 168
click at [329, 554] on settings-item "Team management Control what settings, features and properties are available to…" at bounding box center [369, 620] width 325 height 168
click at [323, 639] on link "Roles & permissions" at bounding box center [384, 638] width 260 height 21
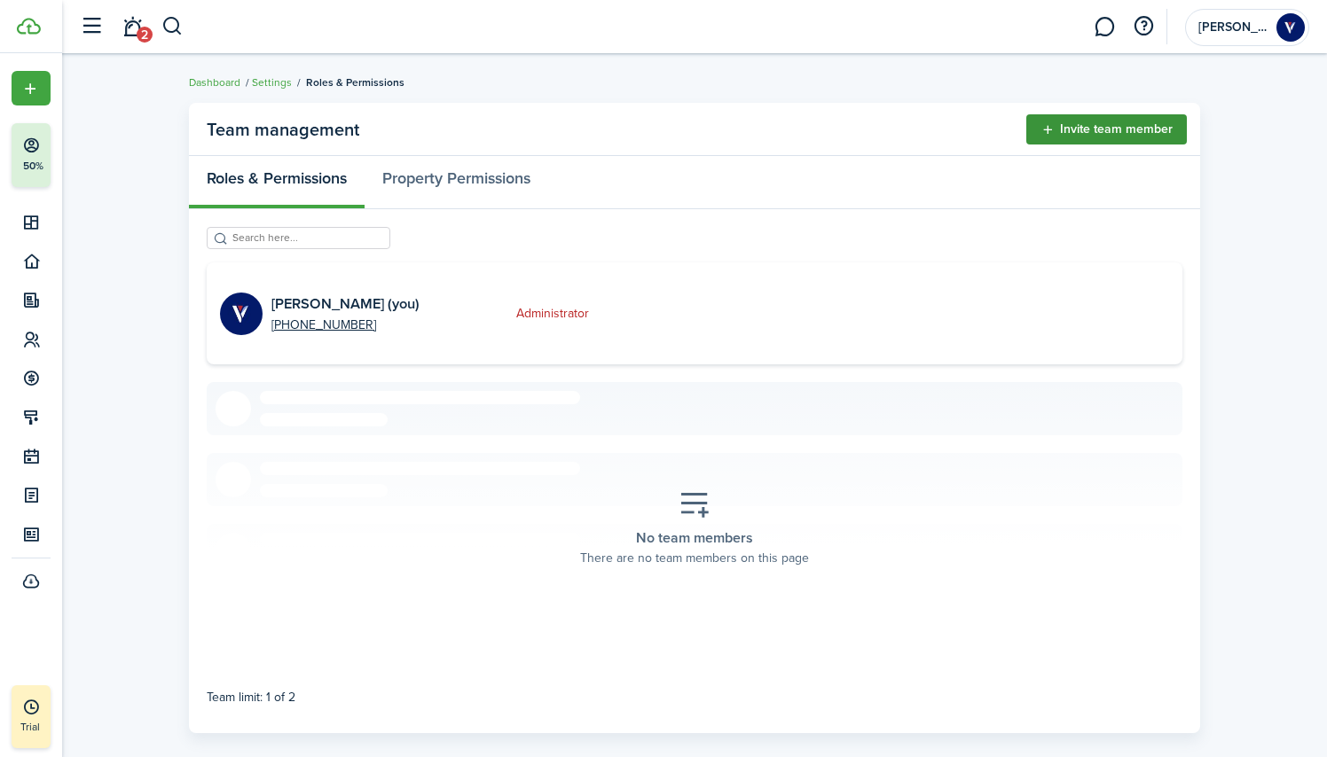
click at [1093, 131] on button "Invite team member" at bounding box center [1106, 129] width 161 height 30
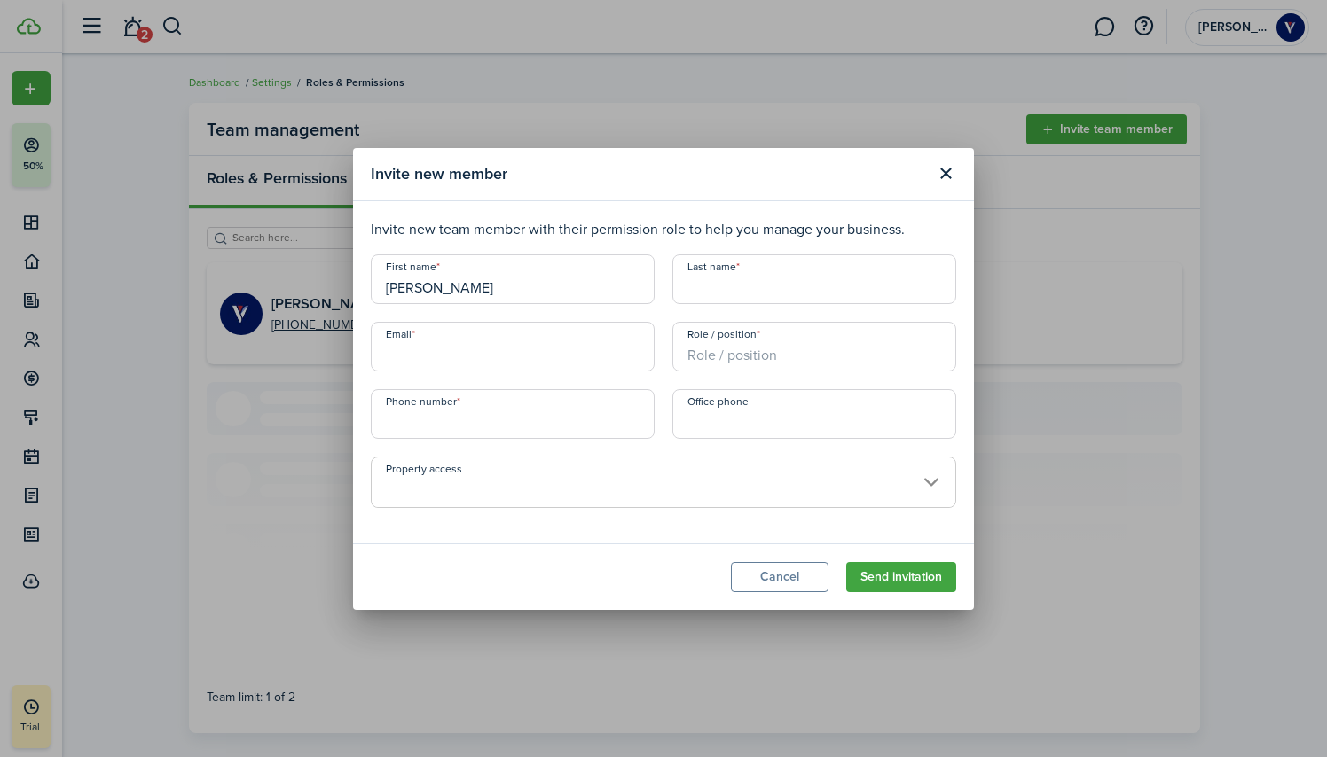
type input "[PERSON_NAME]"
type input "West"
click at [602, 356] on input "[PERSON_NAME]" at bounding box center [513, 347] width 284 height 50
click at [589, 356] on input "[PERSON_NAME]" at bounding box center [513, 347] width 284 height 50
click at [590, 357] on input "[PERSON_NAME]" at bounding box center [513, 347] width 284 height 50
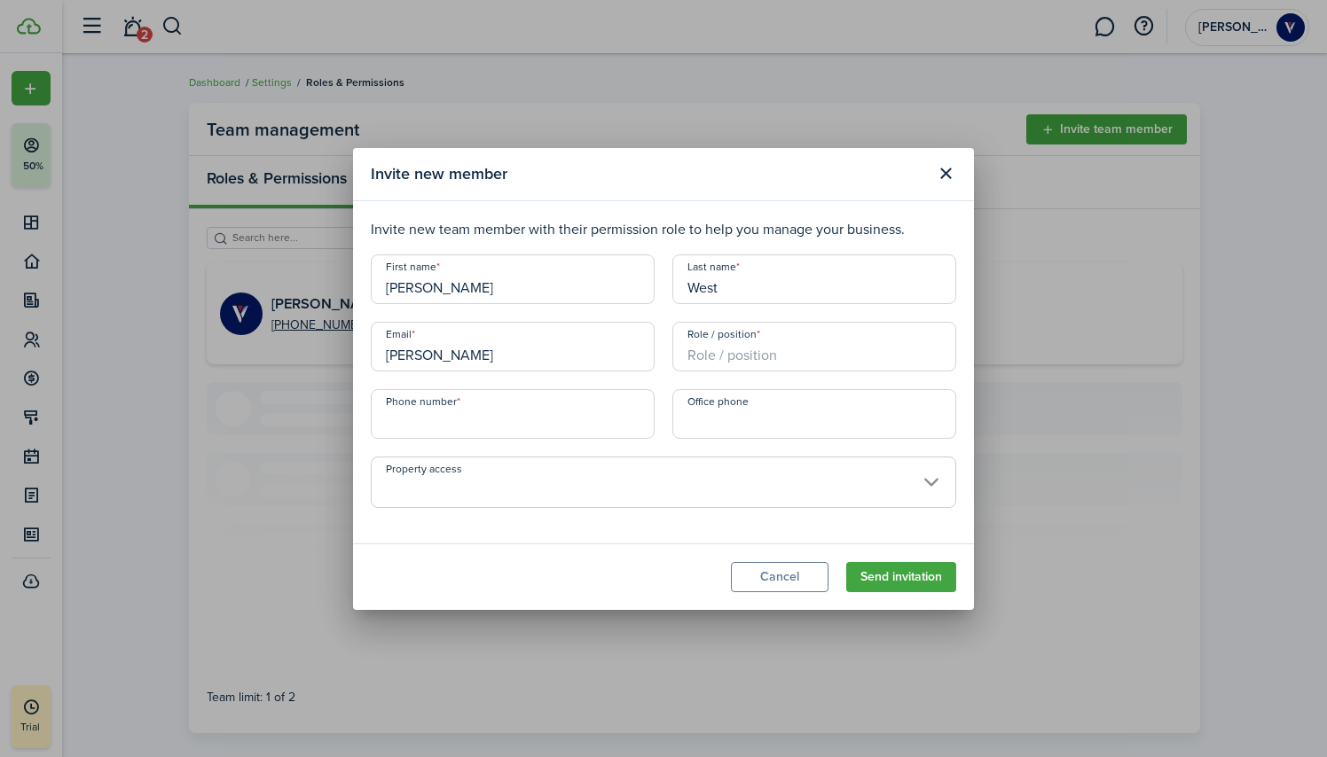
click at [902, 333] on input "Role / position" at bounding box center [814, 347] width 284 height 50
click at [530, 361] on input "[PERSON_NAME]" at bounding box center [513, 347] width 284 height 50
type input "[PERSON_NAME][EMAIL_ADDRESS][DOMAIN_NAME]"
click at [772, 363] on input "Role / position" at bounding box center [814, 347] width 284 height 50
type input "Manager"
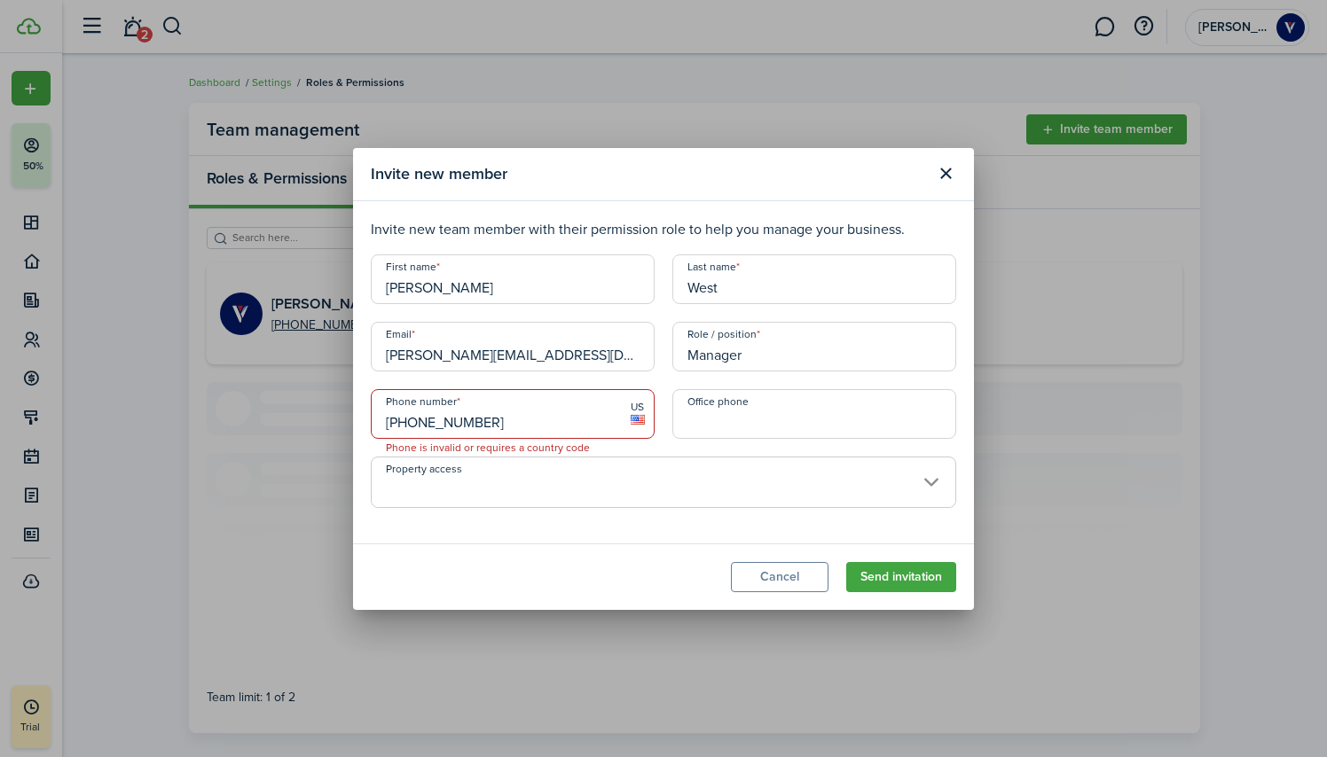
type input "[PHONE_NUMBER]"
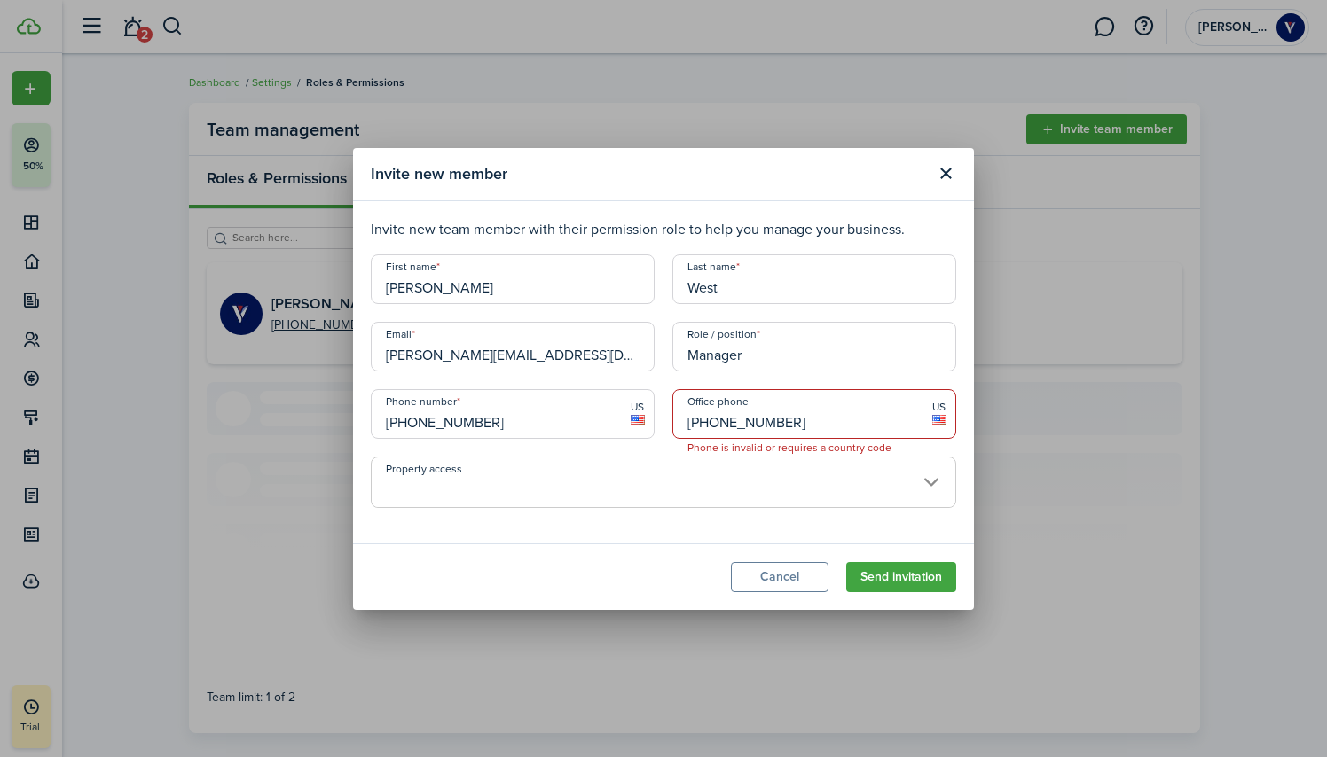
type input "[PHONE_NUMBER]"
click at [739, 493] on span at bounding box center [664, 492] width 584 height 30
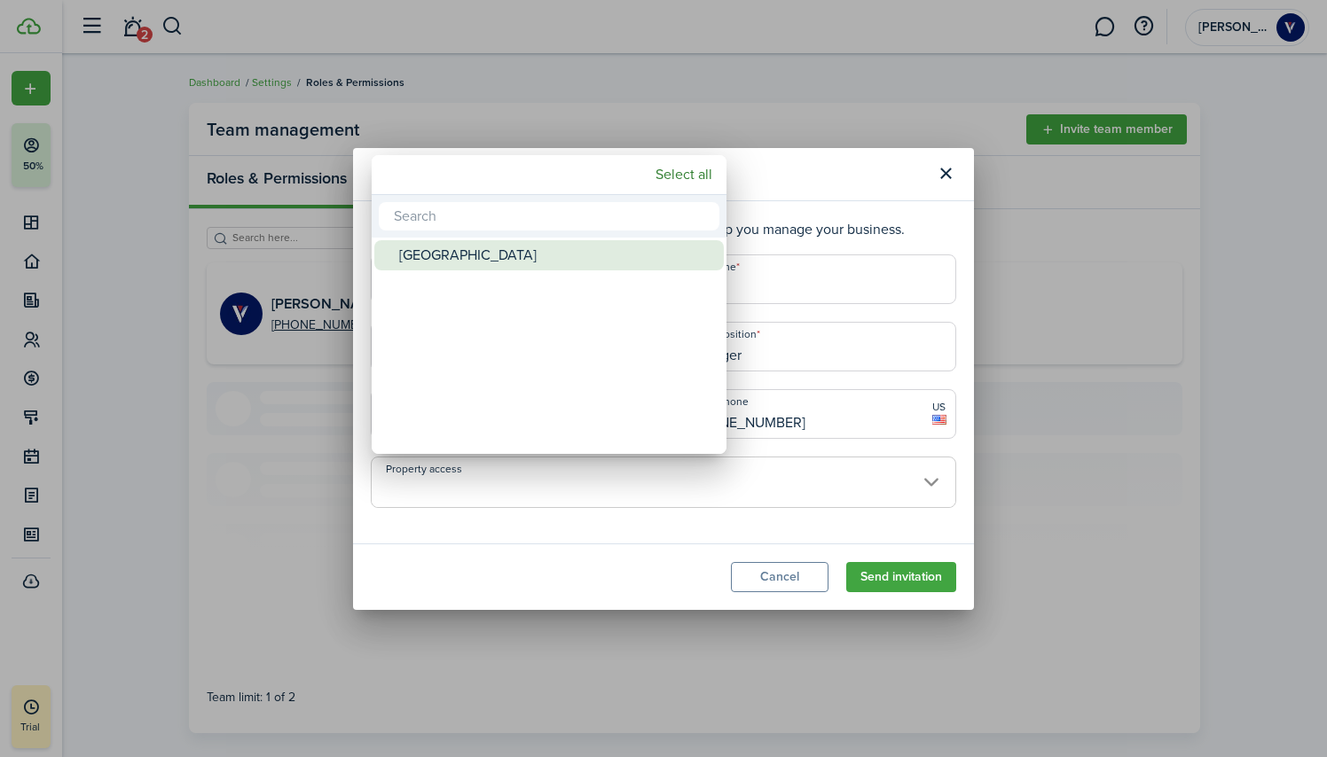
click at [492, 250] on div "[GEOGRAPHIC_DATA]" at bounding box center [556, 255] width 314 height 30
type input "[GEOGRAPHIC_DATA]"
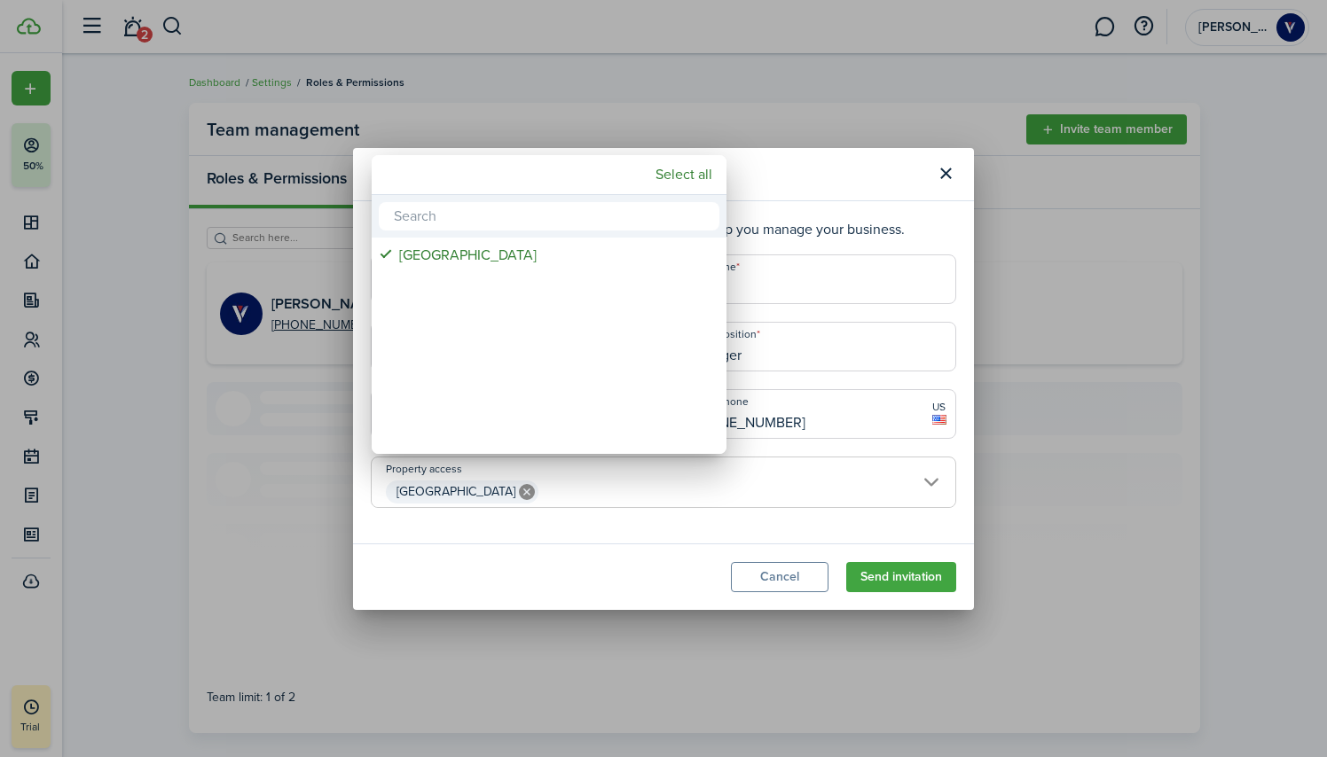
click at [889, 580] on div at bounding box center [663, 378] width 1610 height 1041
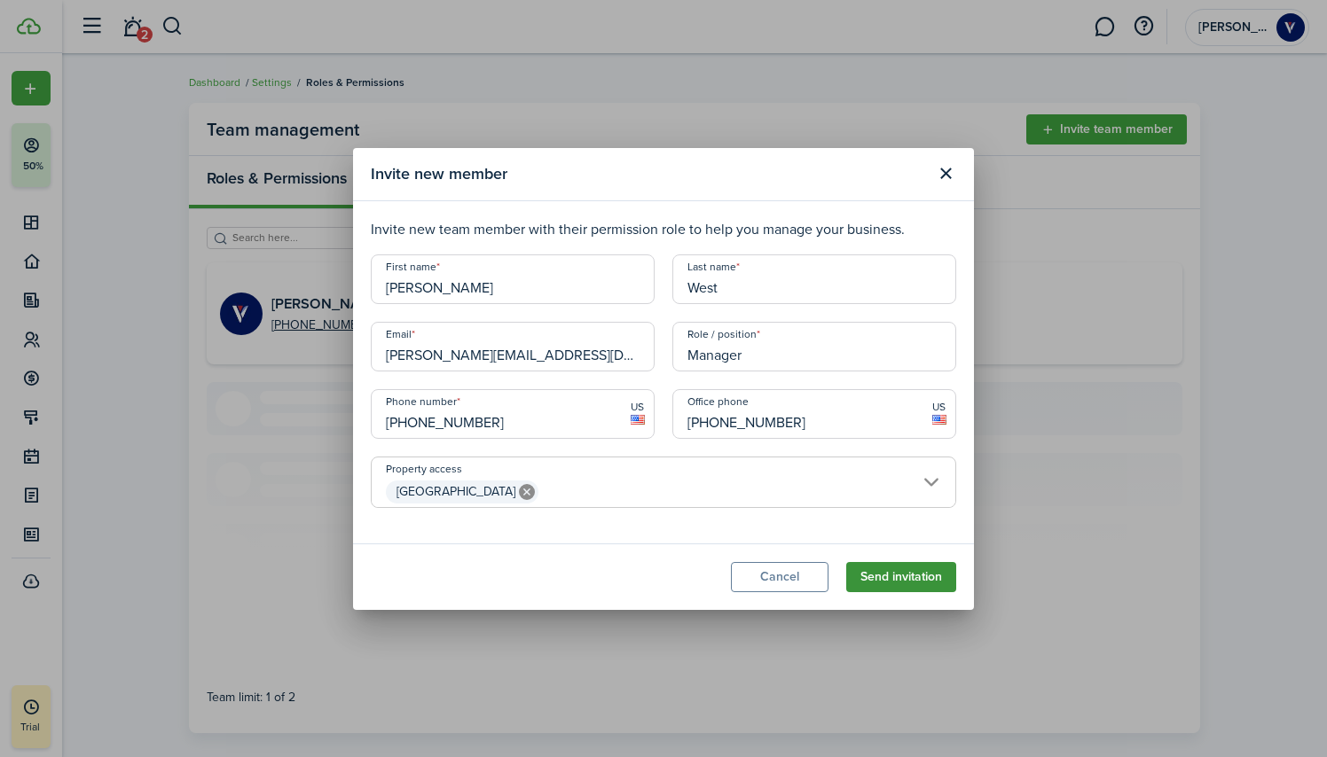
click at [874, 576] on button "Send invitation" at bounding box center [901, 577] width 110 height 30
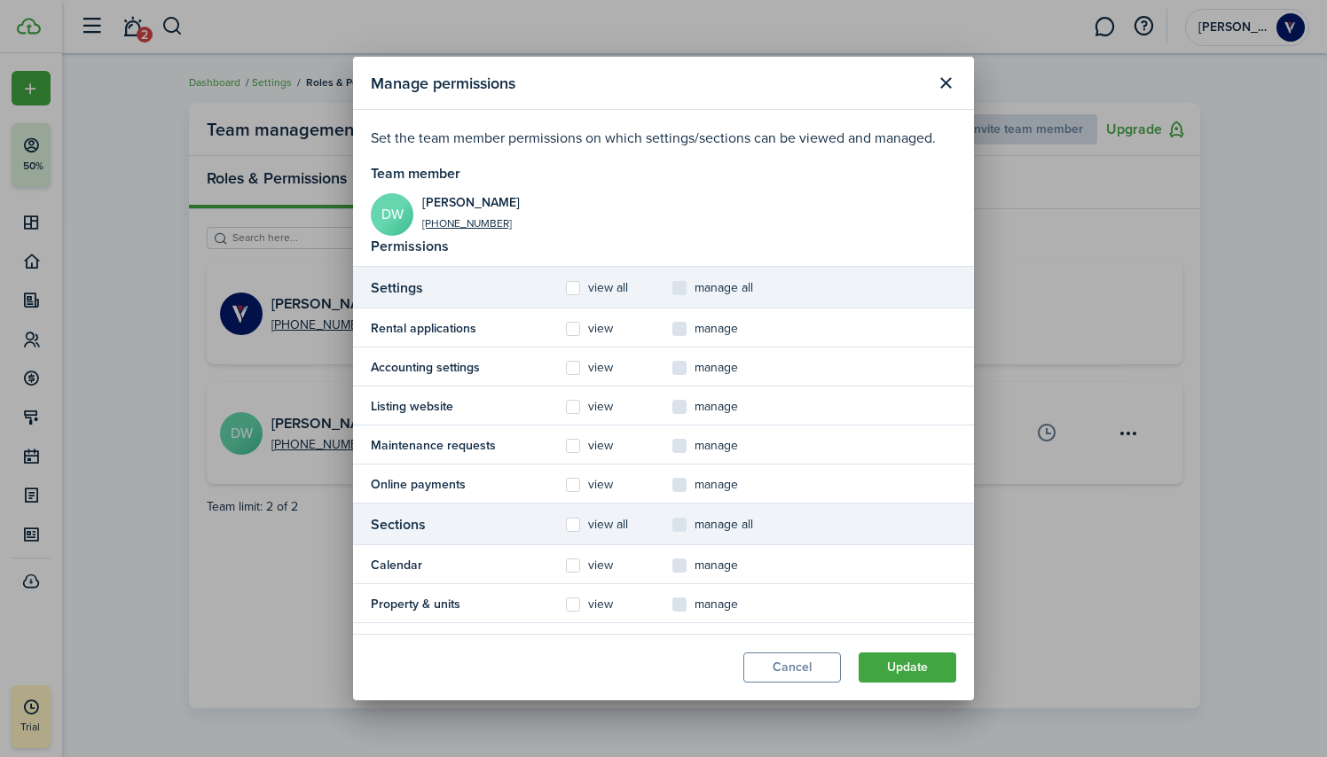
click at [685, 292] on control-checkbox "manage all" at bounding box center [725, 288] width 106 height 21
click at [576, 329] on label "view" at bounding box center [589, 329] width 47 height 14
click at [566, 329] on input "view" at bounding box center [565, 328] width 1 height 1
checkbox input "true"
click at [577, 365] on label "view" at bounding box center [589, 368] width 47 height 14
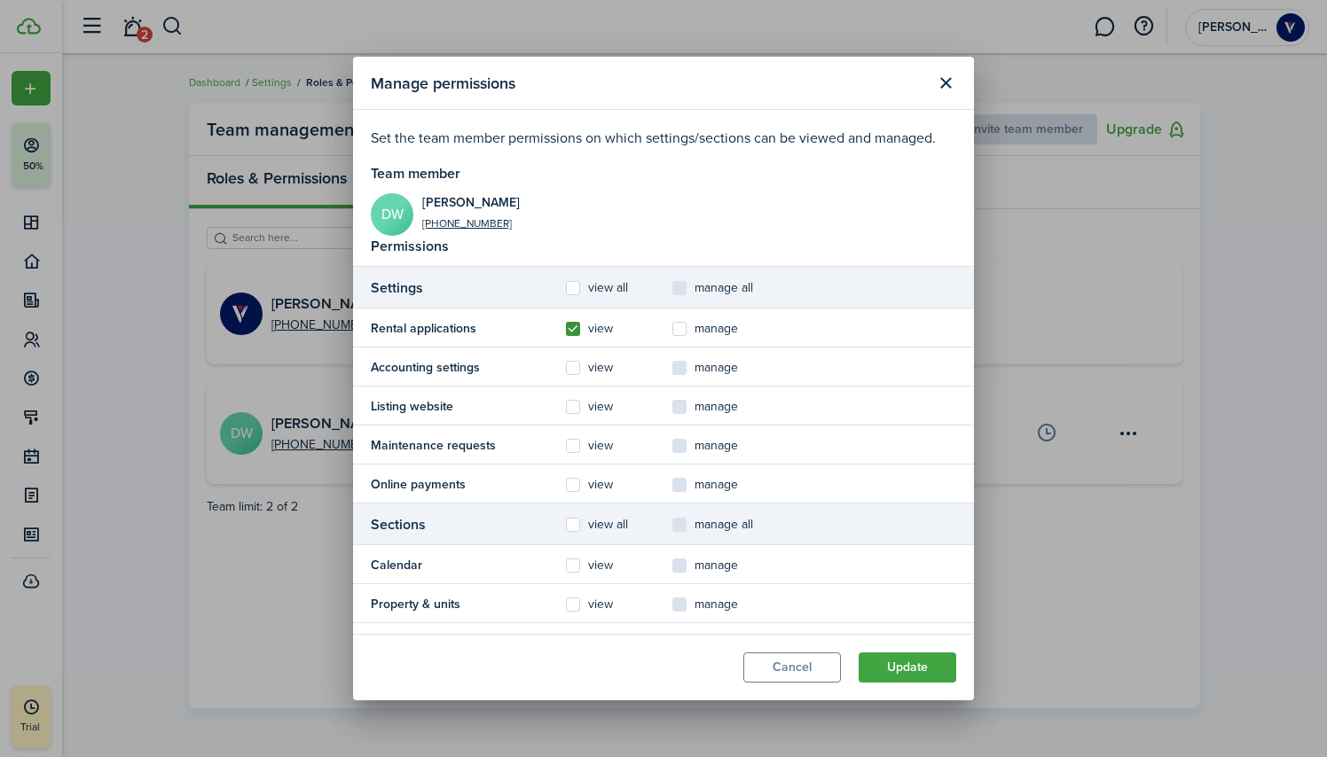
click at [566, 367] on input "view" at bounding box center [565, 367] width 1 height 1
checkbox input "true"
click at [680, 370] on label "manage" at bounding box center [705, 368] width 66 height 14
click at [672, 368] on input "manage" at bounding box center [671, 367] width 1 height 1
checkbox input "true"
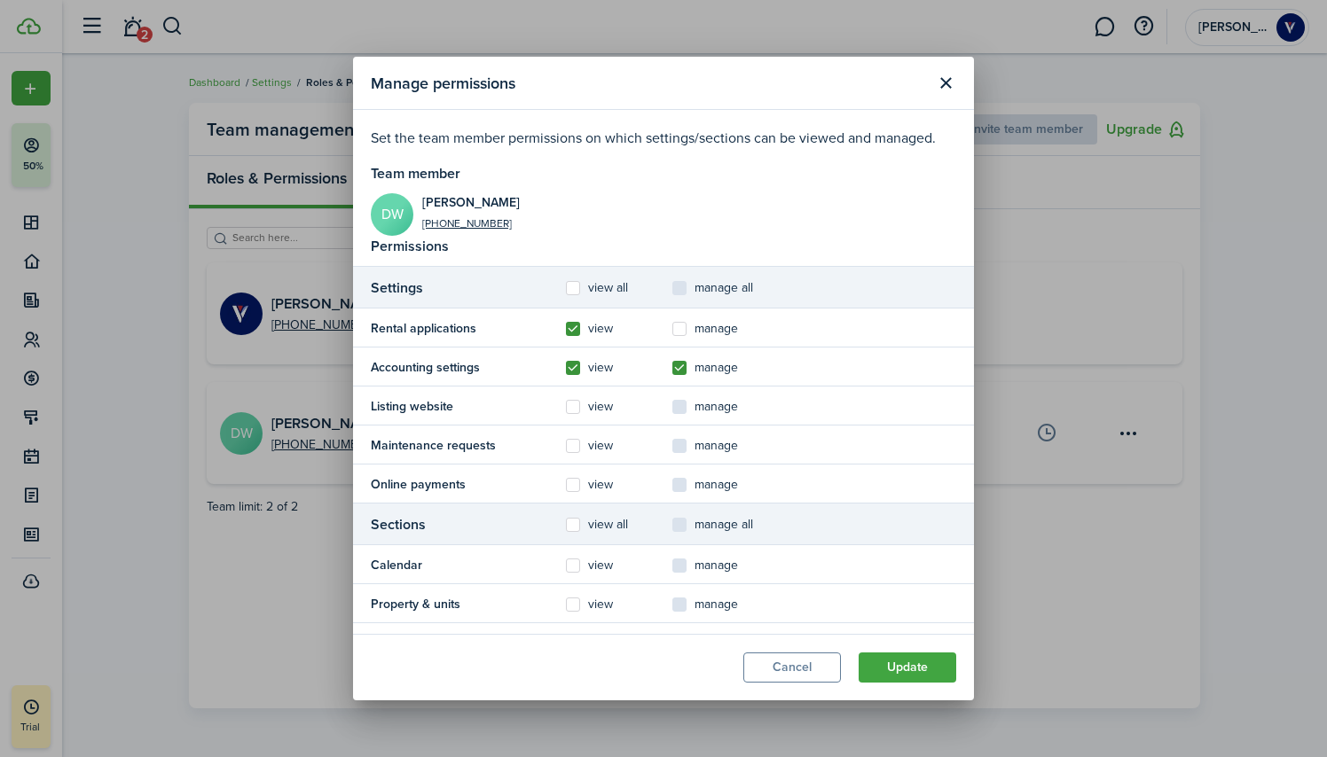
click at [569, 327] on label "view" at bounding box center [589, 329] width 47 height 14
click at [566, 328] on input "view" at bounding box center [565, 328] width 1 height 1
click at [679, 330] on control-checkbox "manage" at bounding box center [725, 328] width 106 height 19
click at [572, 332] on label "view" at bounding box center [589, 329] width 47 height 14
click at [566, 329] on input "view" at bounding box center [565, 328] width 1 height 1
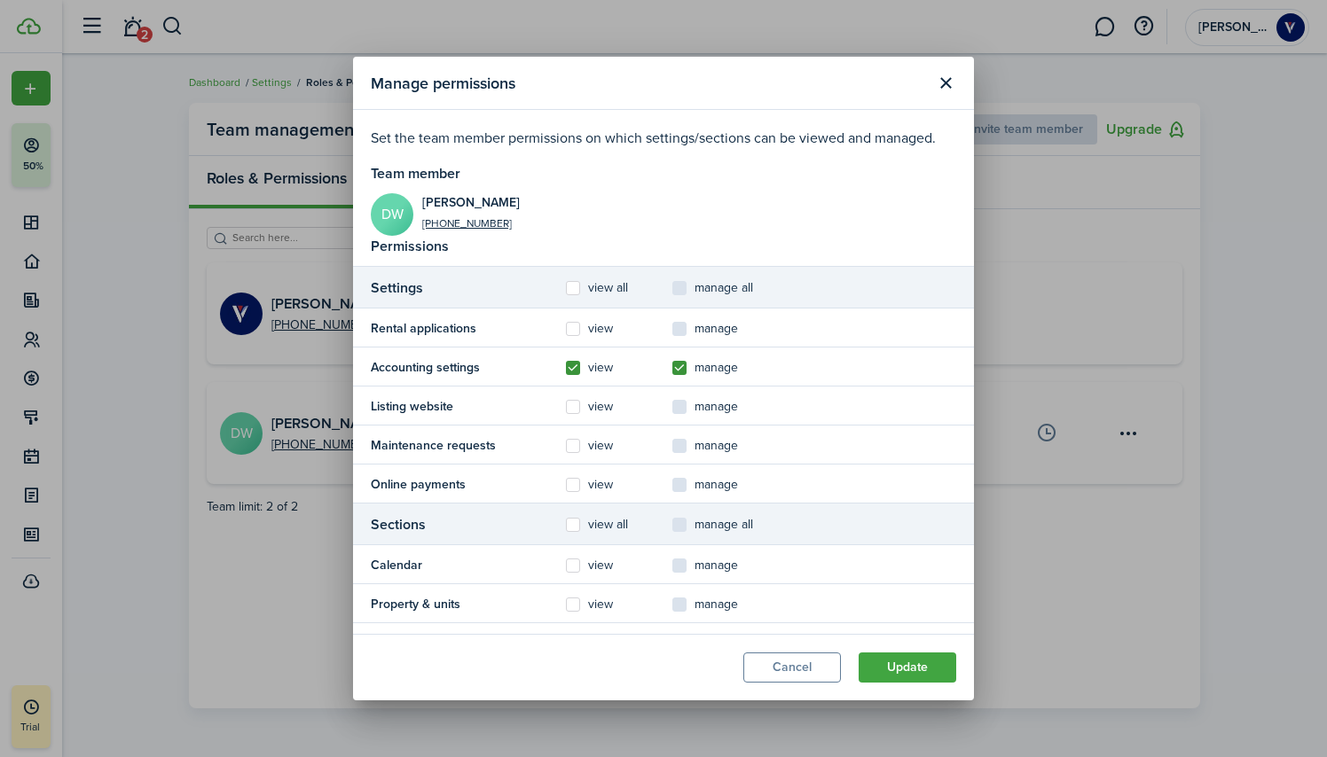
checkbox input "true"
click at [679, 332] on label "manage" at bounding box center [705, 329] width 66 height 14
click at [672, 329] on input "manage" at bounding box center [671, 328] width 1 height 1
checkbox input "true"
click at [576, 285] on label "view all" at bounding box center [597, 288] width 62 height 14
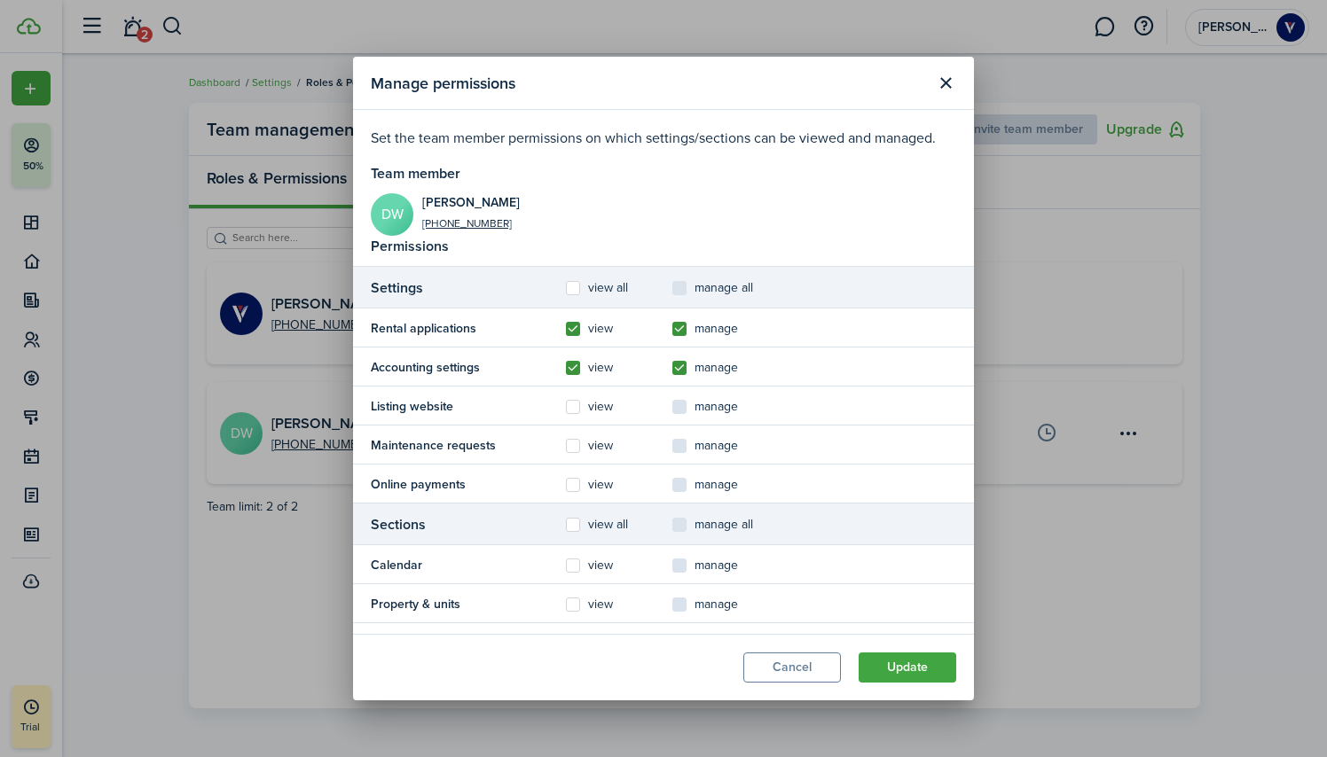
click at [566, 288] on input "view all" at bounding box center [565, 288] width 1 height 1
checkbox input "true"
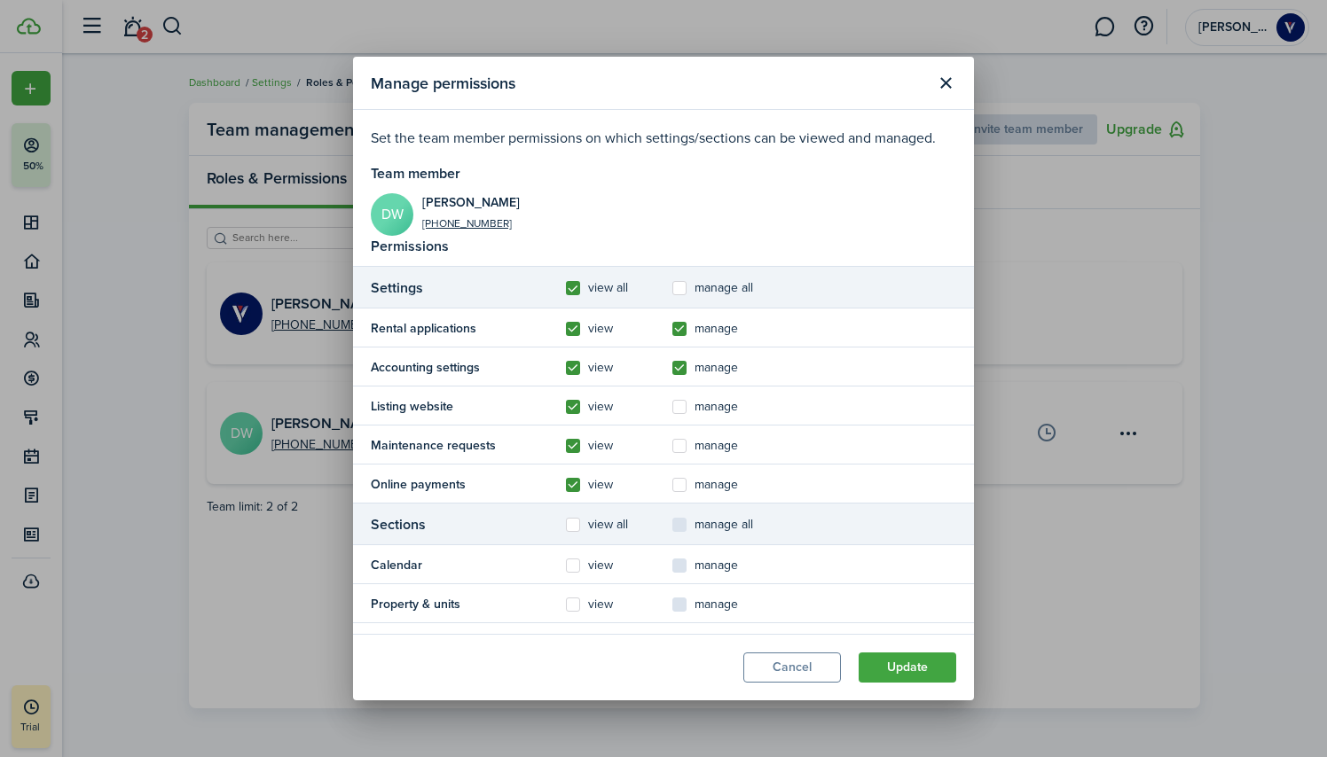
click at [678, 288] on label "manage all" at bounding box center [712, 288] width 81 height 14
click at [672, 288] on input "manage all" at bounding box center [671, 288] width 1 height 1
checkbox input "true"
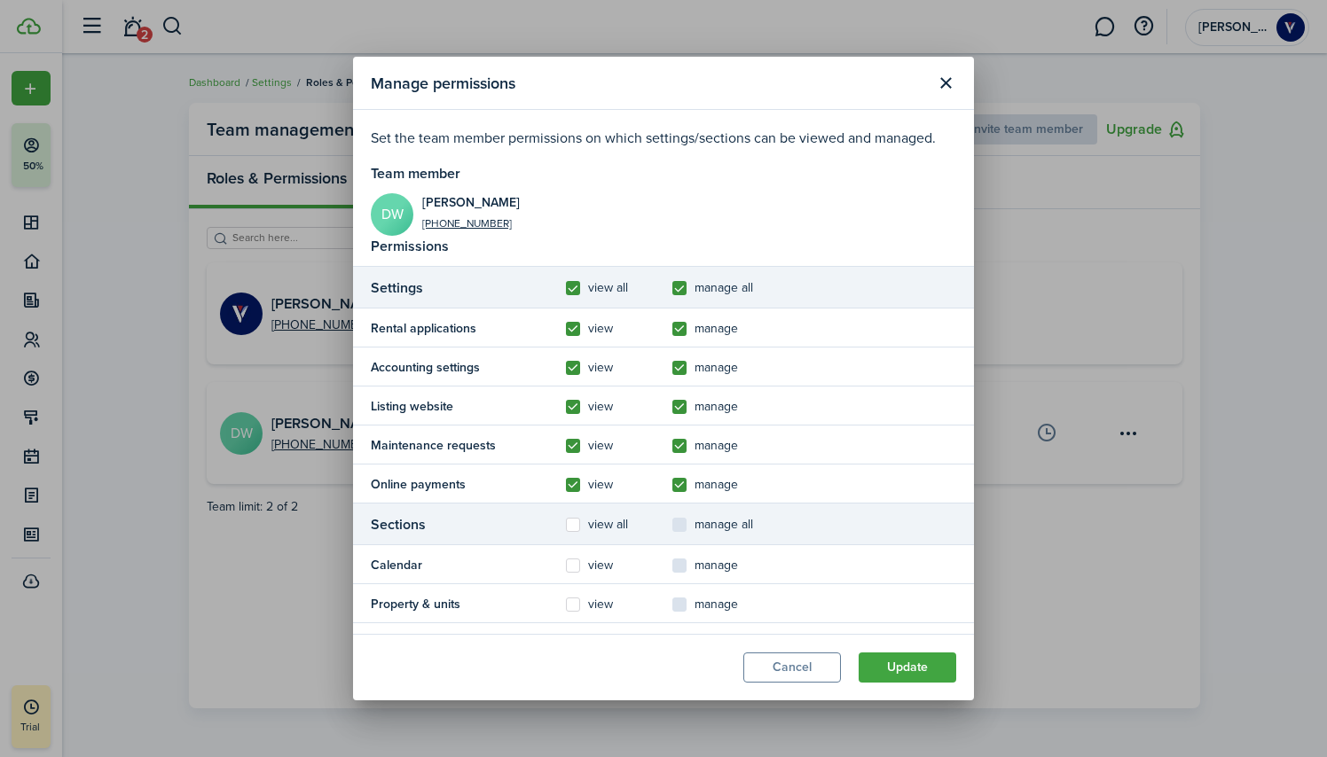
checkbox input "true"
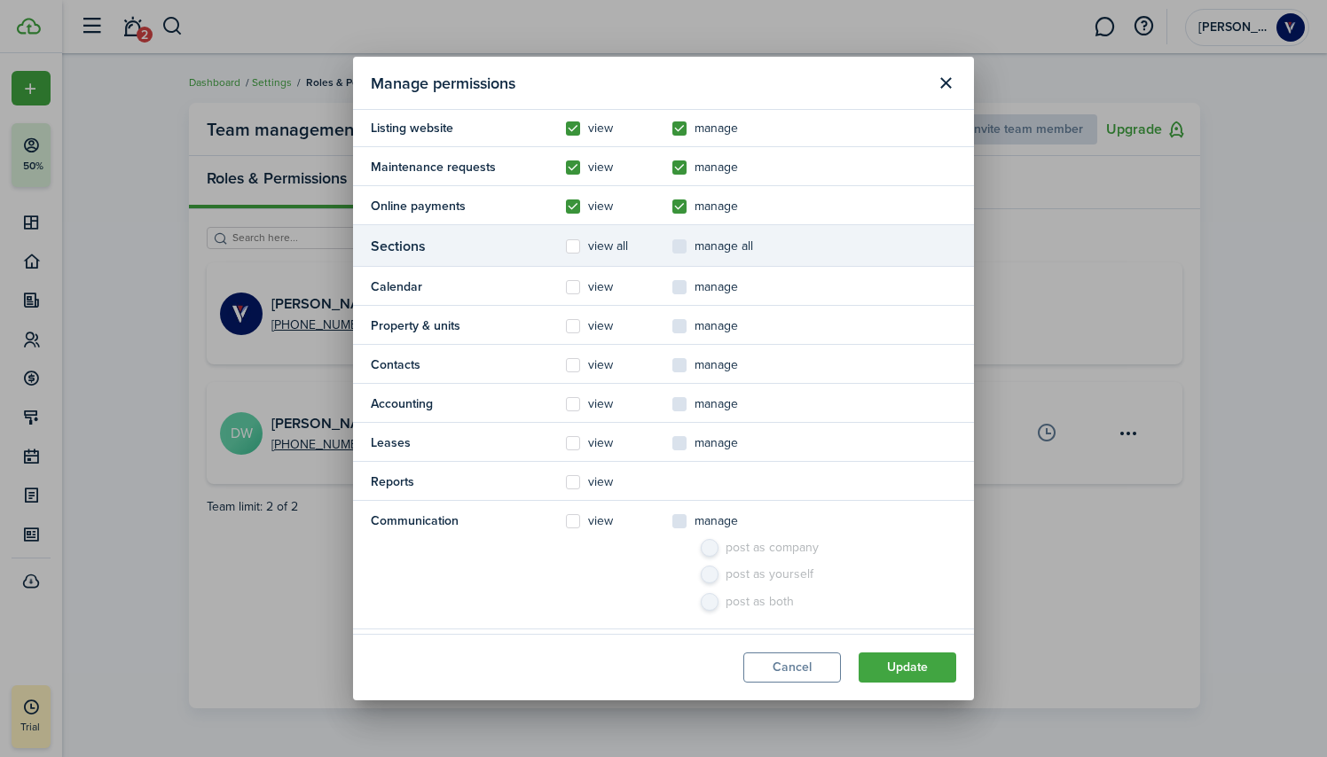
scroll to position [300, 0]
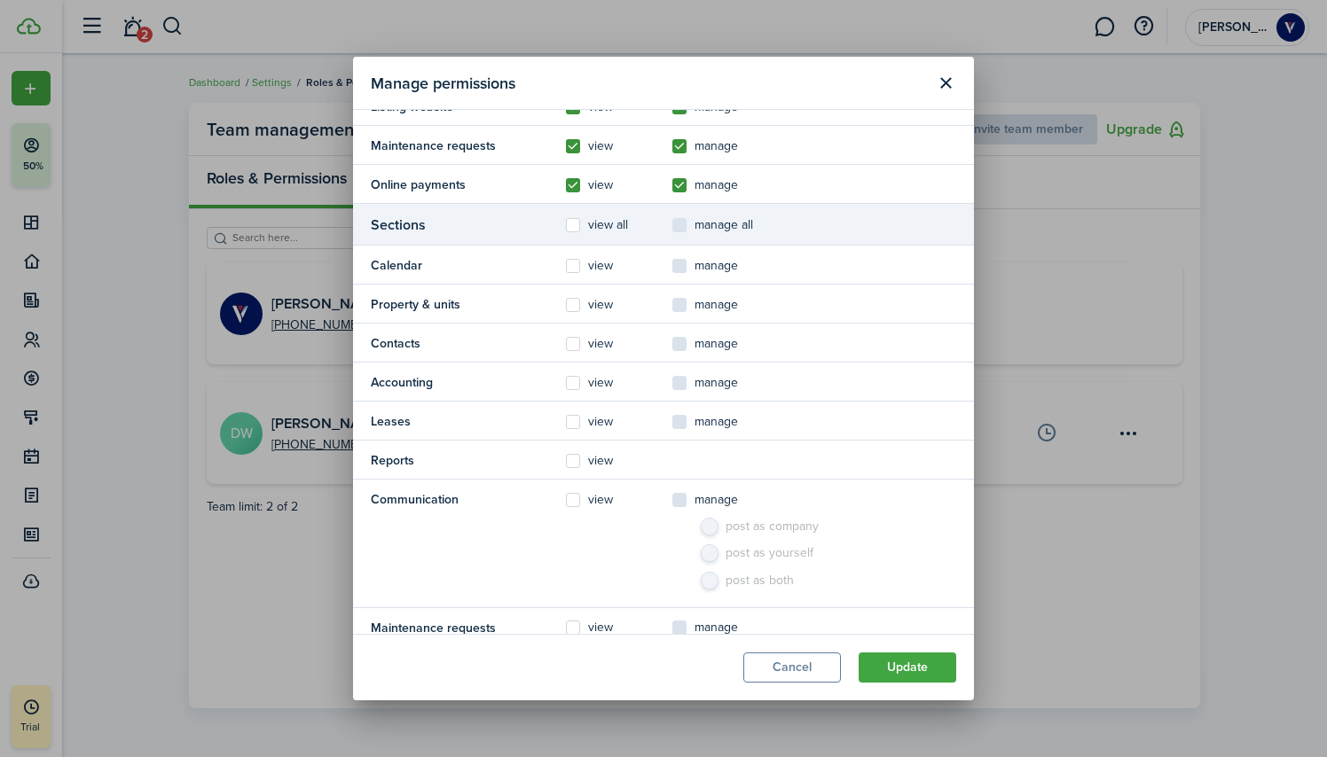
click at [576, 227] on label "view all" at bounding box center [597, 225] width 62 height 14
click at [566, 525] on input "view all" at bounding box center [565, 525] width 1 height 1
checkbox input "true"
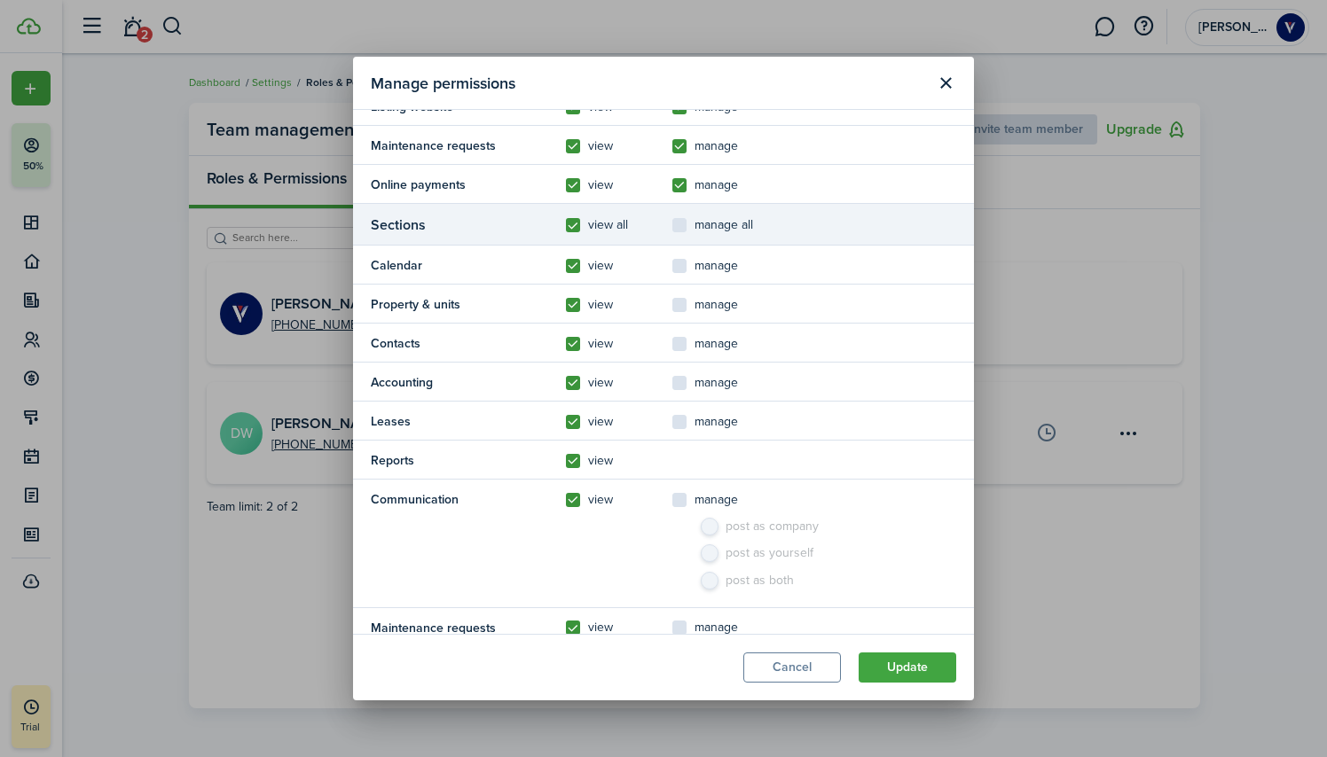
checkbox input "true"
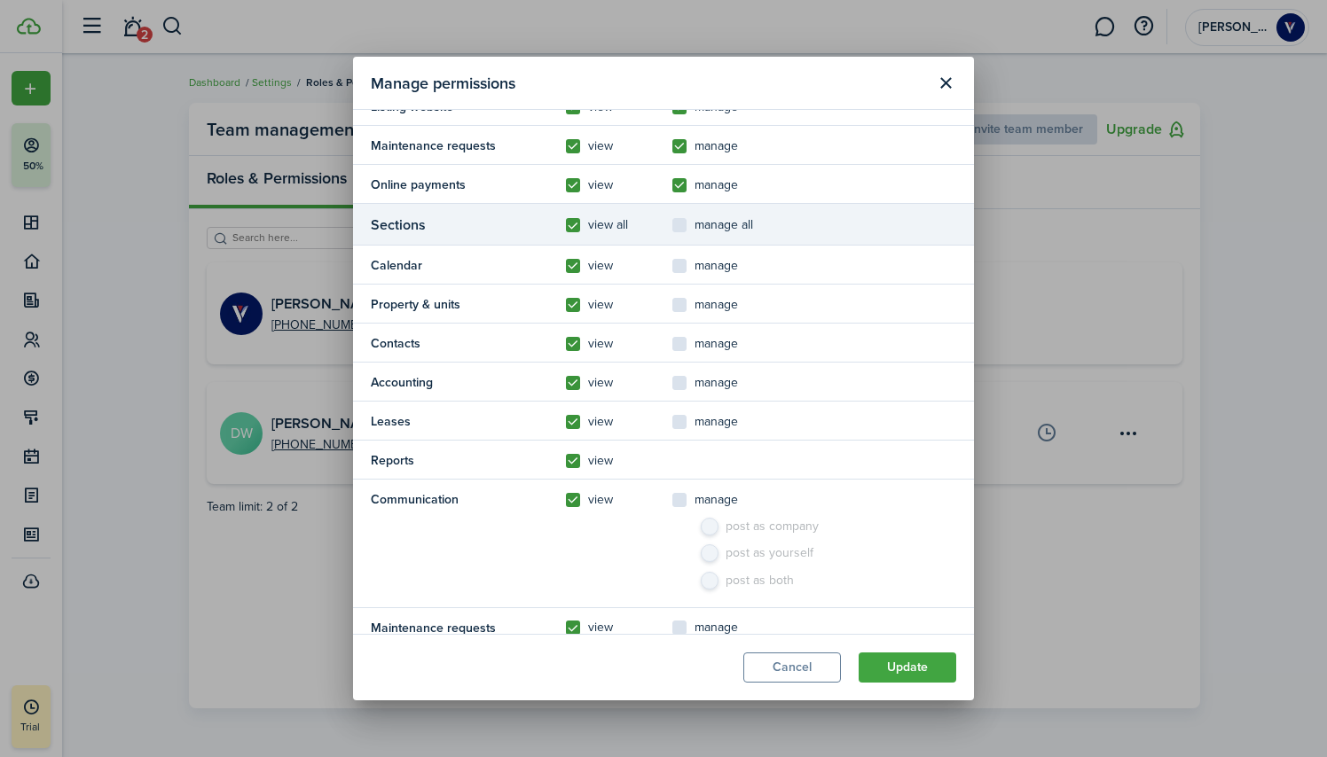
checkbox input "true"
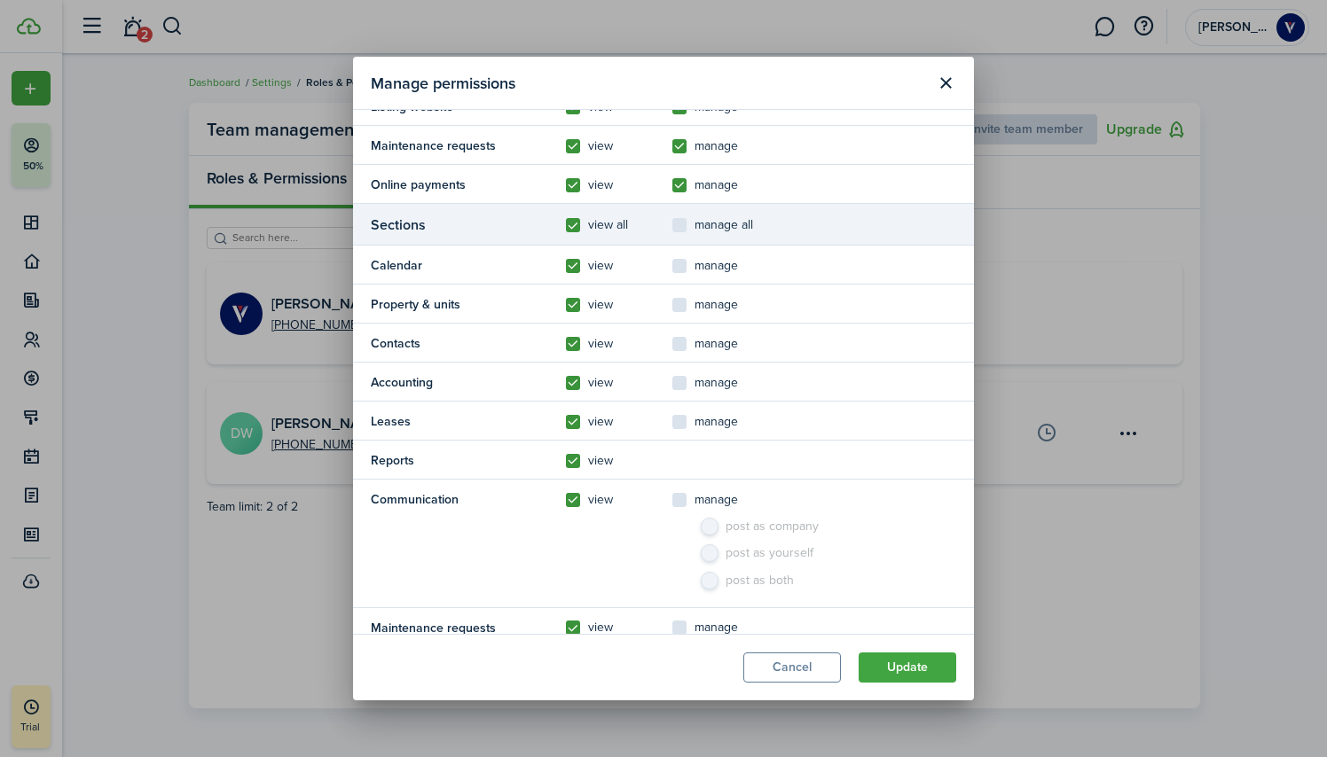
checkbox input "true"
click at [679, 221] on label "manage all" at bounding box center [712, 225] width 81 height 14
click at [672, 525] on input "manage all" at bounding box center [671, 525] width 1 height 1
checkbox input "true"
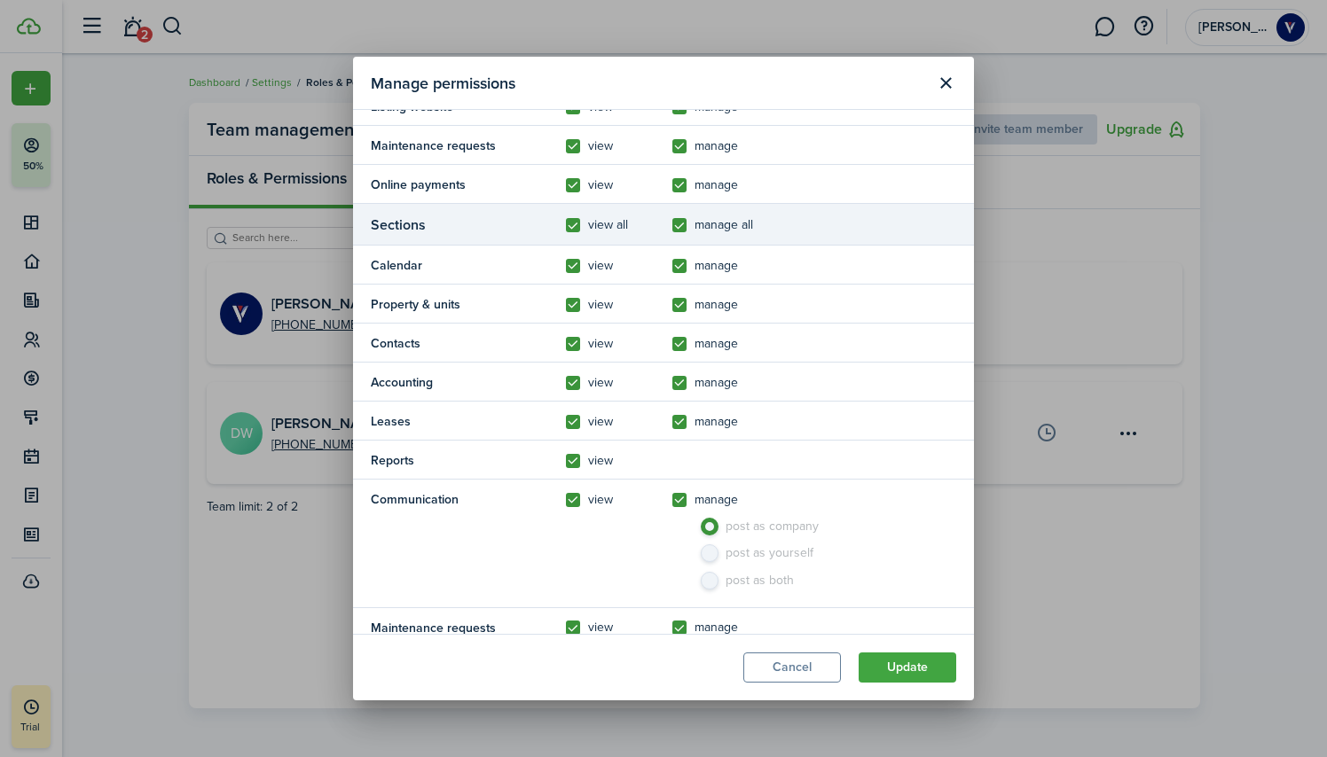
checkbox input "true"
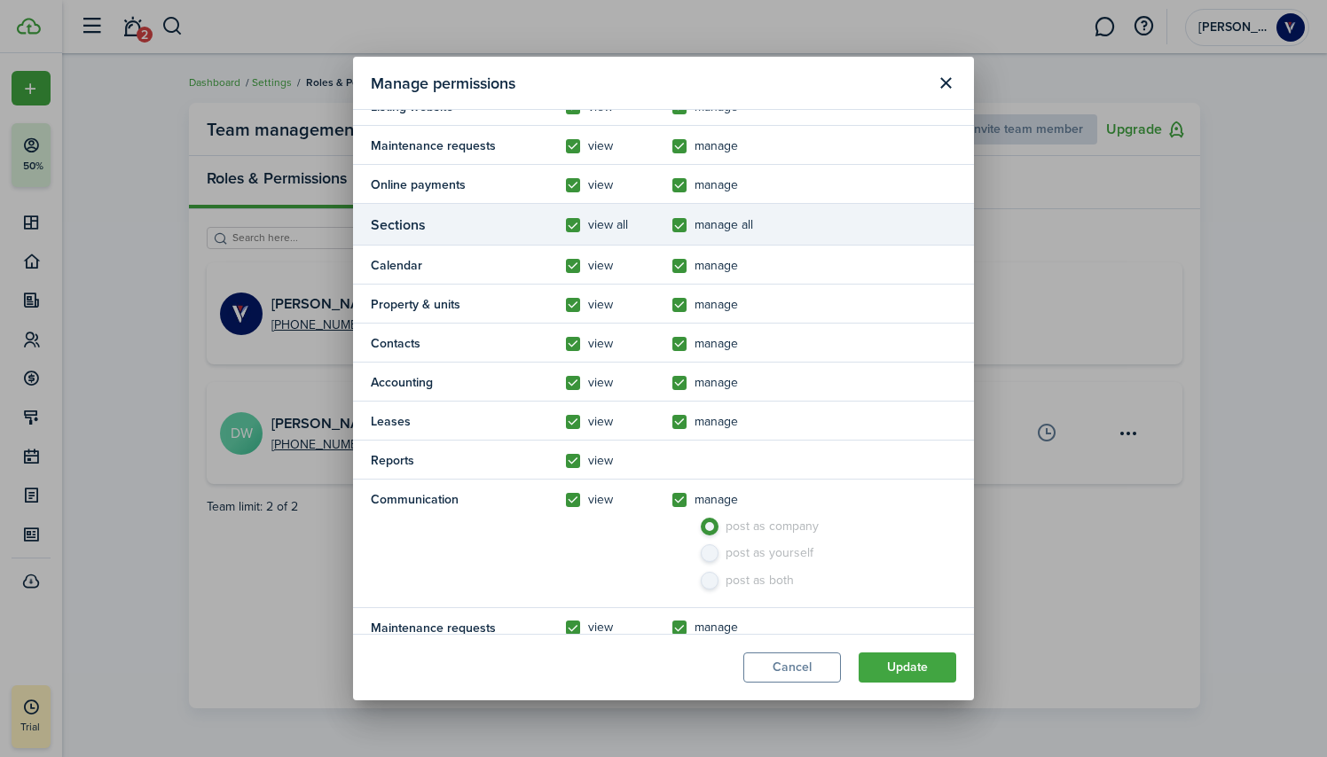
radio input "true"
checkbox input "true"
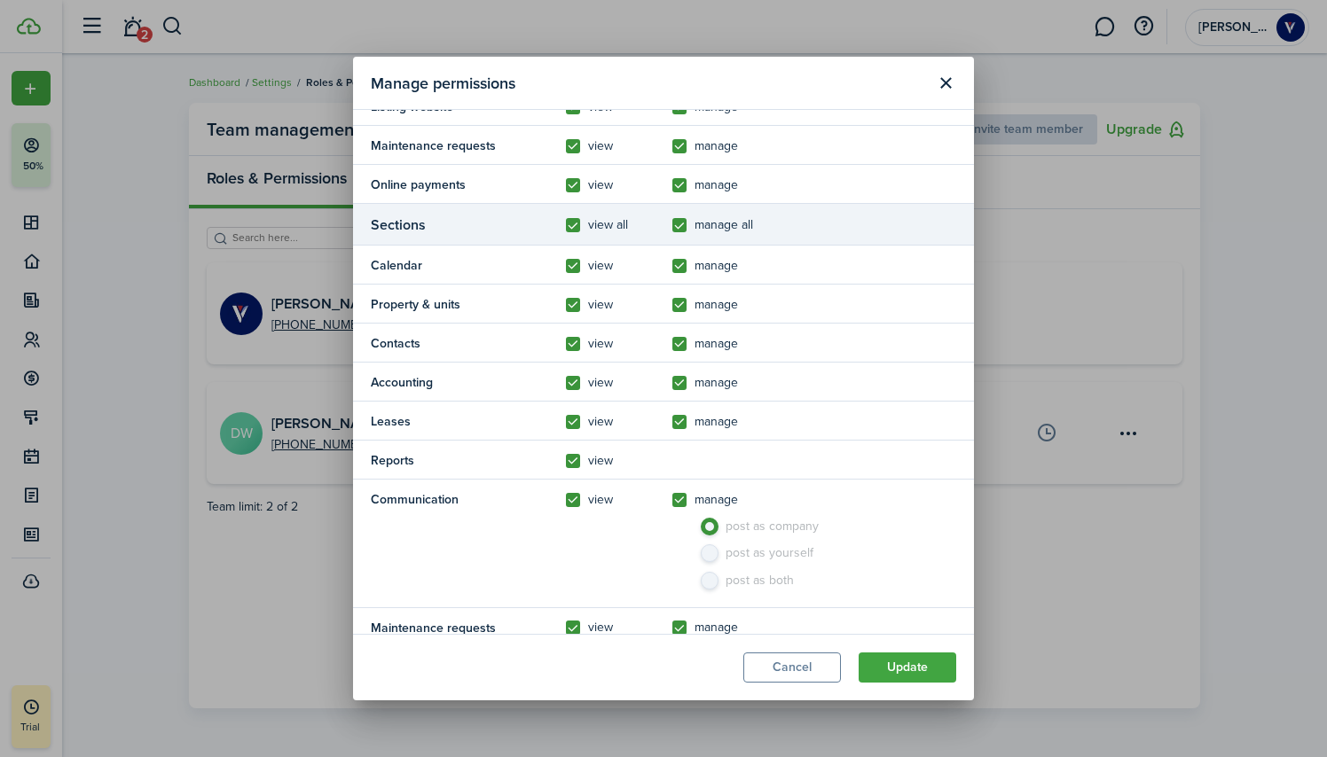
checkbox input "true"
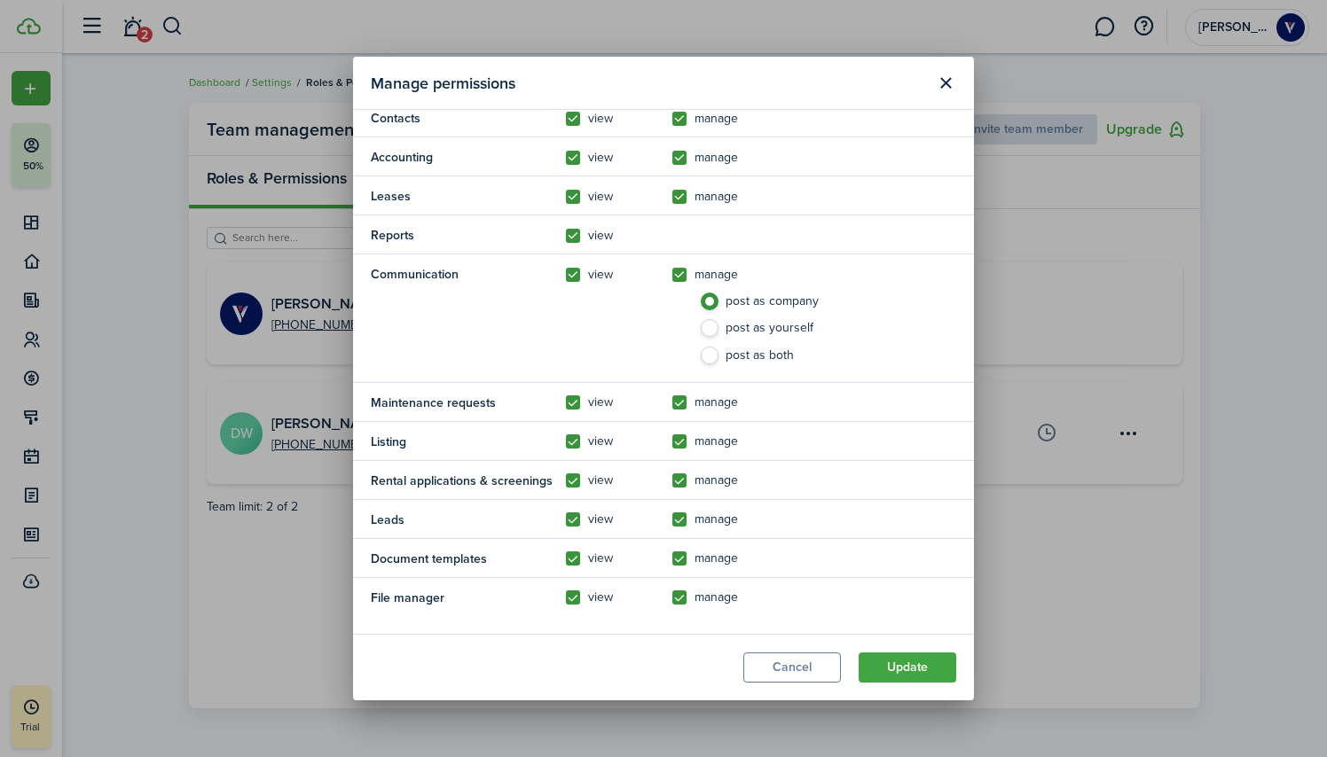
scroll to position [524, 0]
click at [709, 353] on label "post as both" at bounding box center [836, 361] width 275 height 27
radio input "false"
radio input "true"
click at [902, 669] on button "Update" at bounding box center [907, 668] width 98 height 30
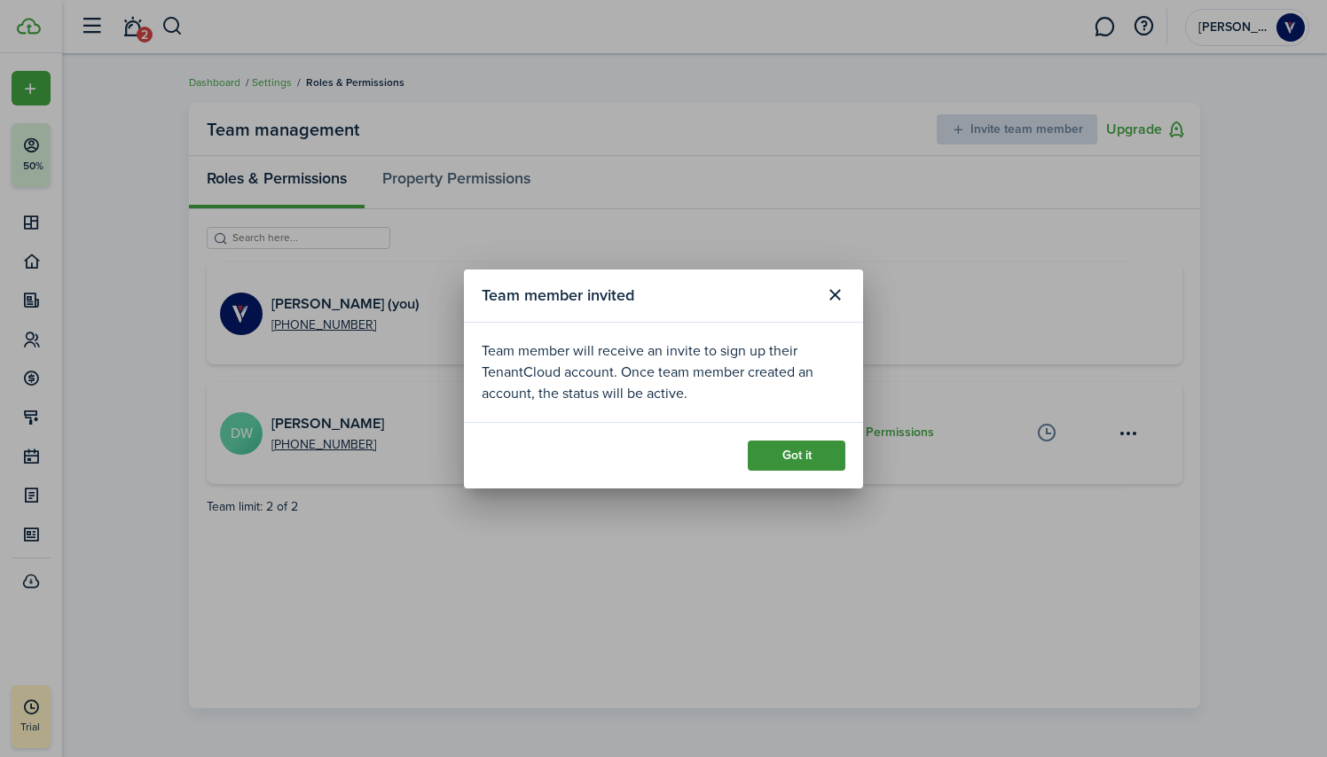
click at [788, 452] on button "Got it" at bounding box center [797, 456] width 98 height 30
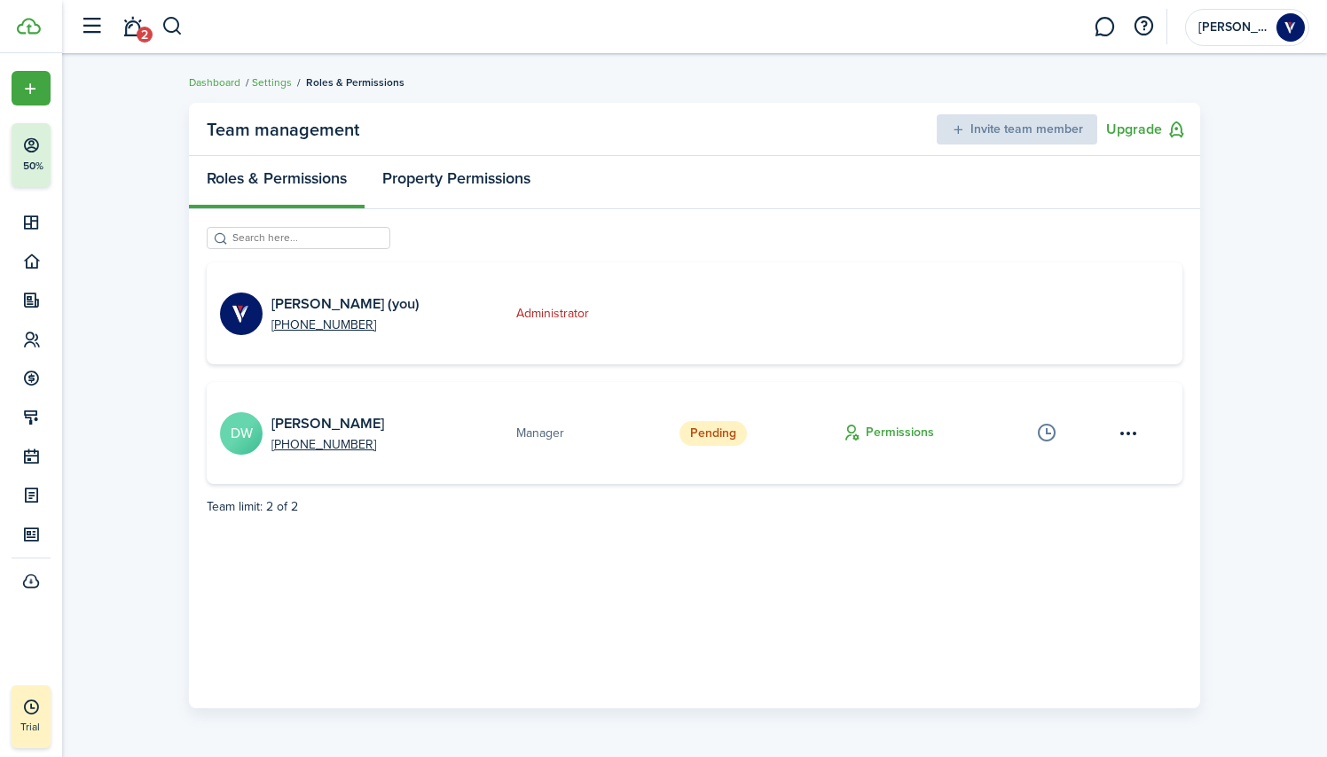
click at [443, 189] on link "Property Permissions" at bounding box center [456, 182] width 184 height 53
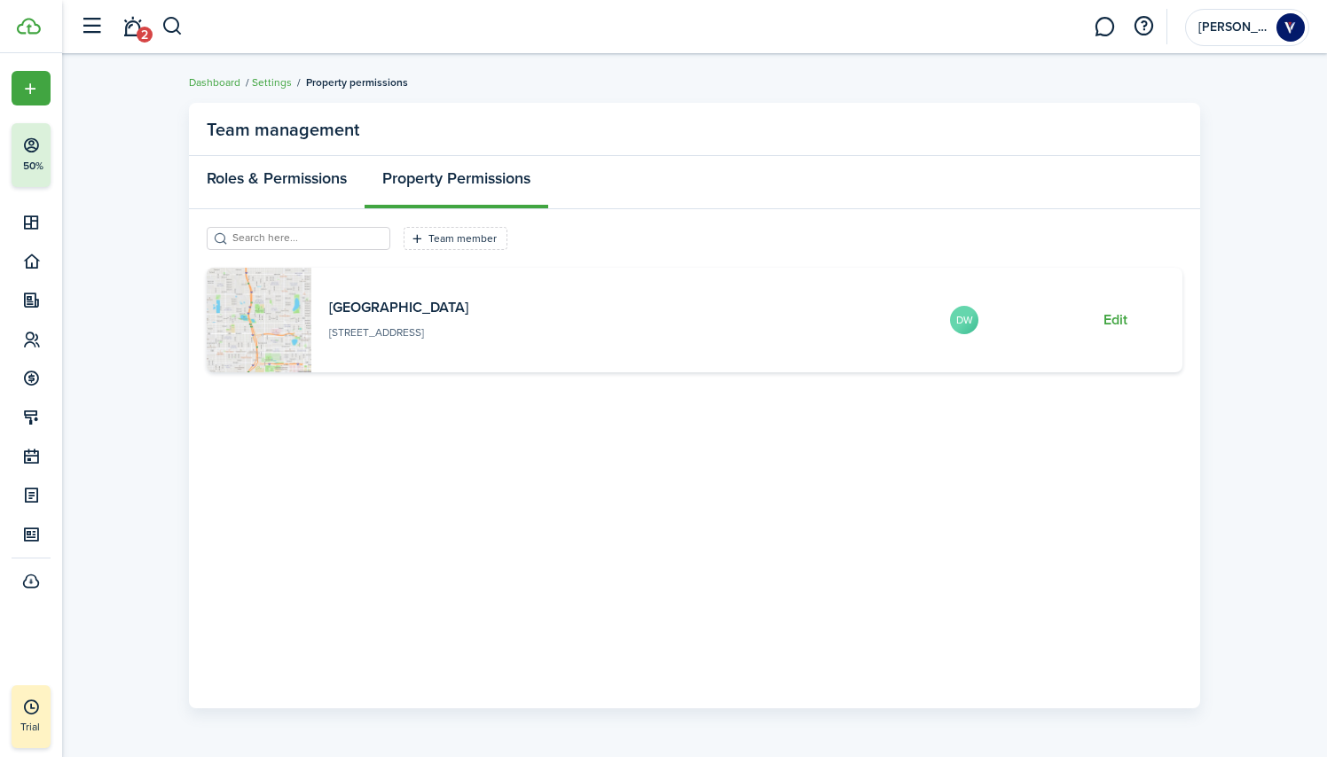
click at [266, 180] on link "Roles & Permissions" at bounding box center [277, 182] width 176 height 53
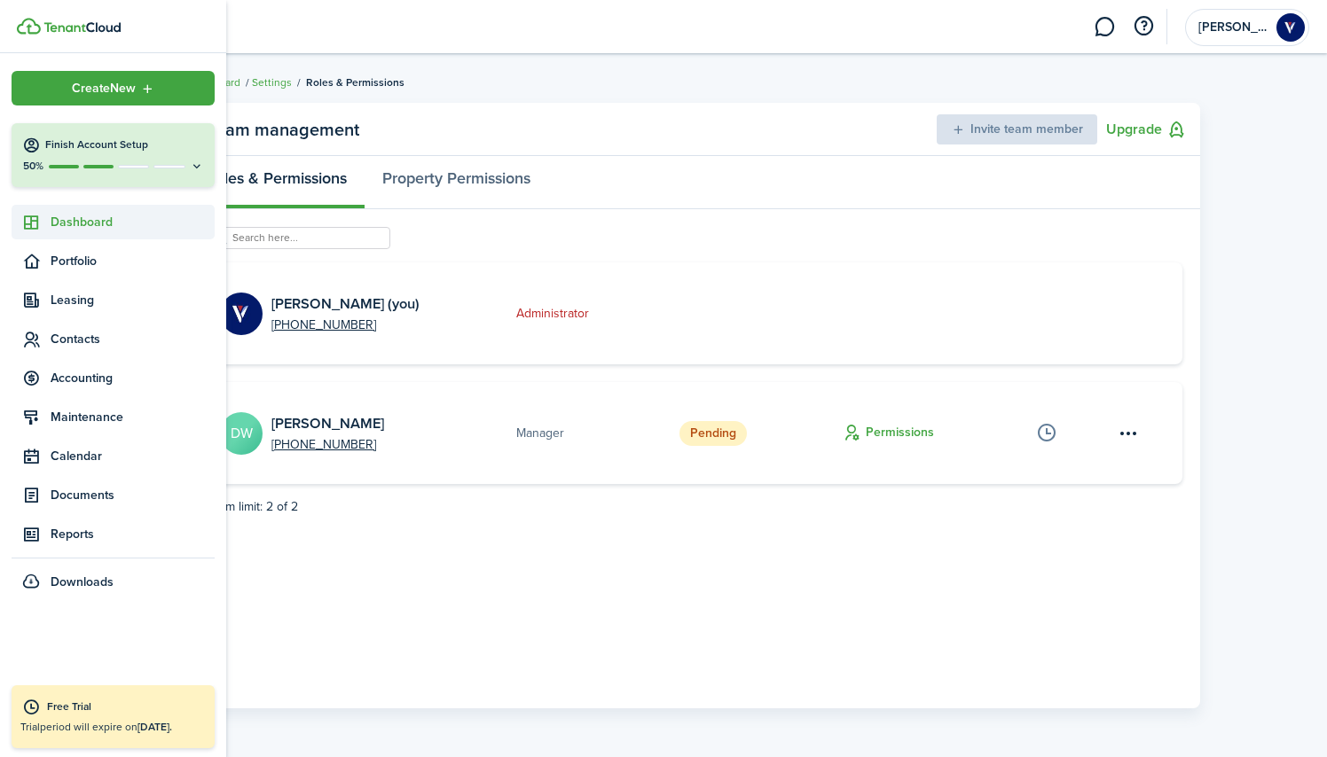
click at [80, 225] on span "Dashboard" at bounding box center [133, 222] width 164 height 19
